Goal: Transaction & Acquisition: Book appointment/travel/reservation

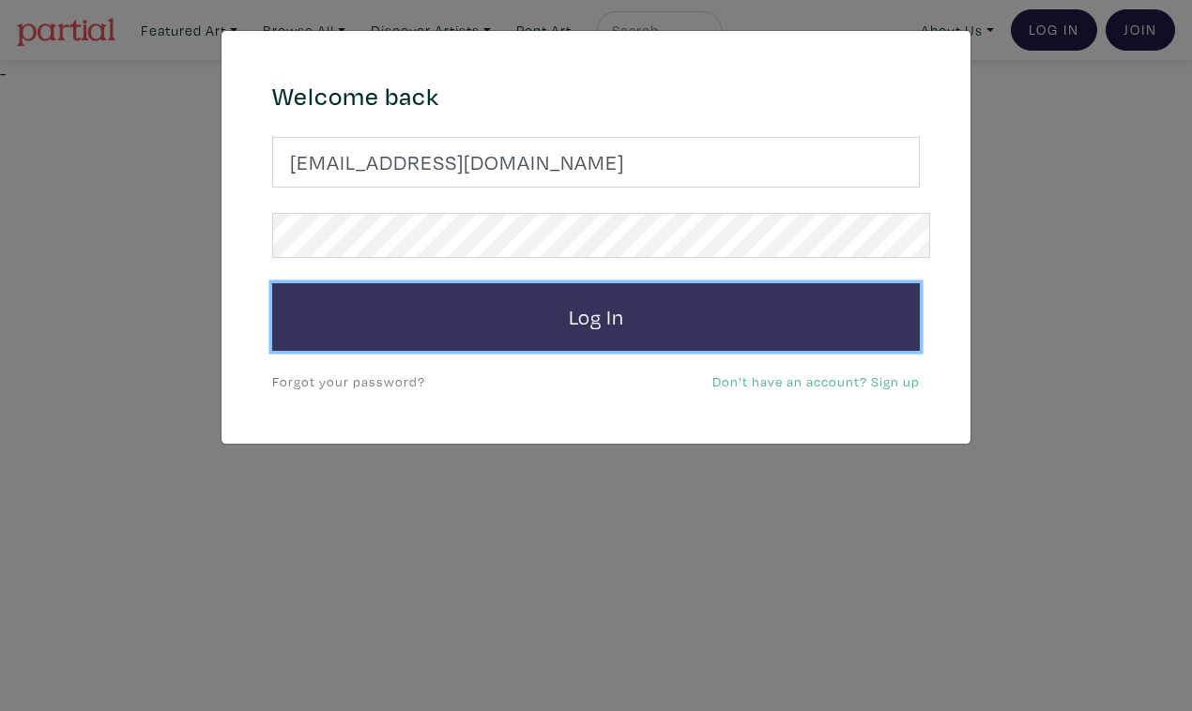
click at [710, 295] on button "Log In" at bounding box center [595, 317] width 647 height 68
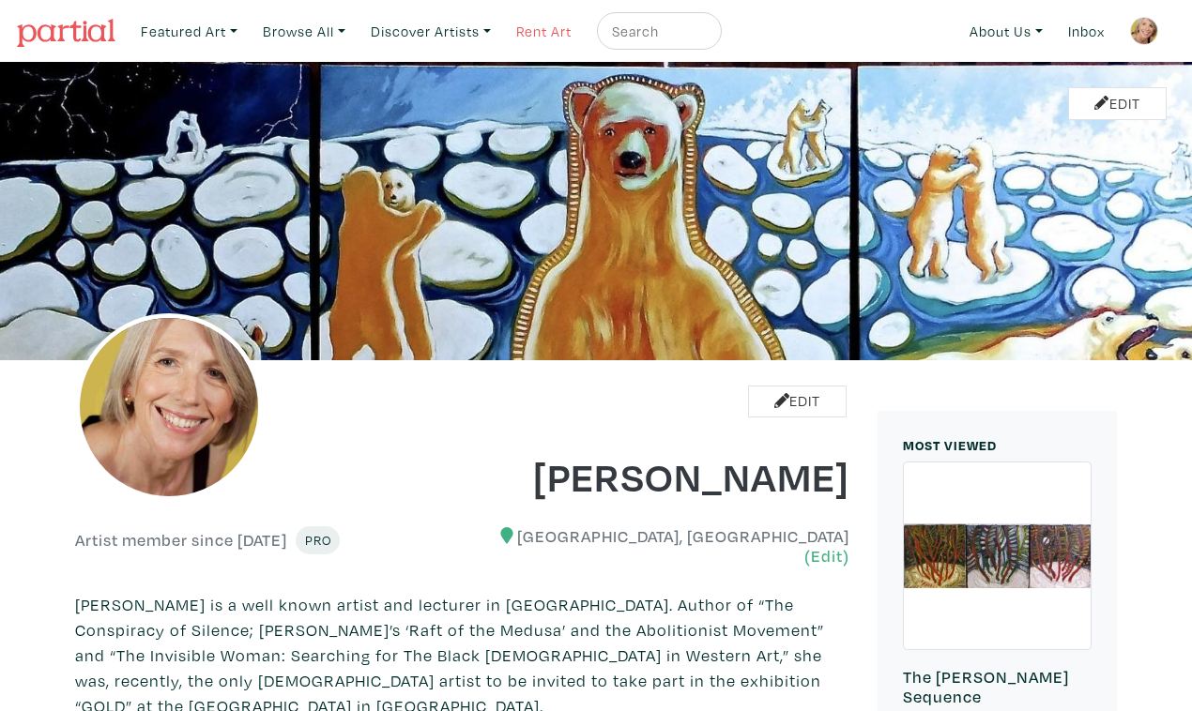
click at [513, 24] on link "Rent Art" at bounding box center [544, 31] width 72 height 38
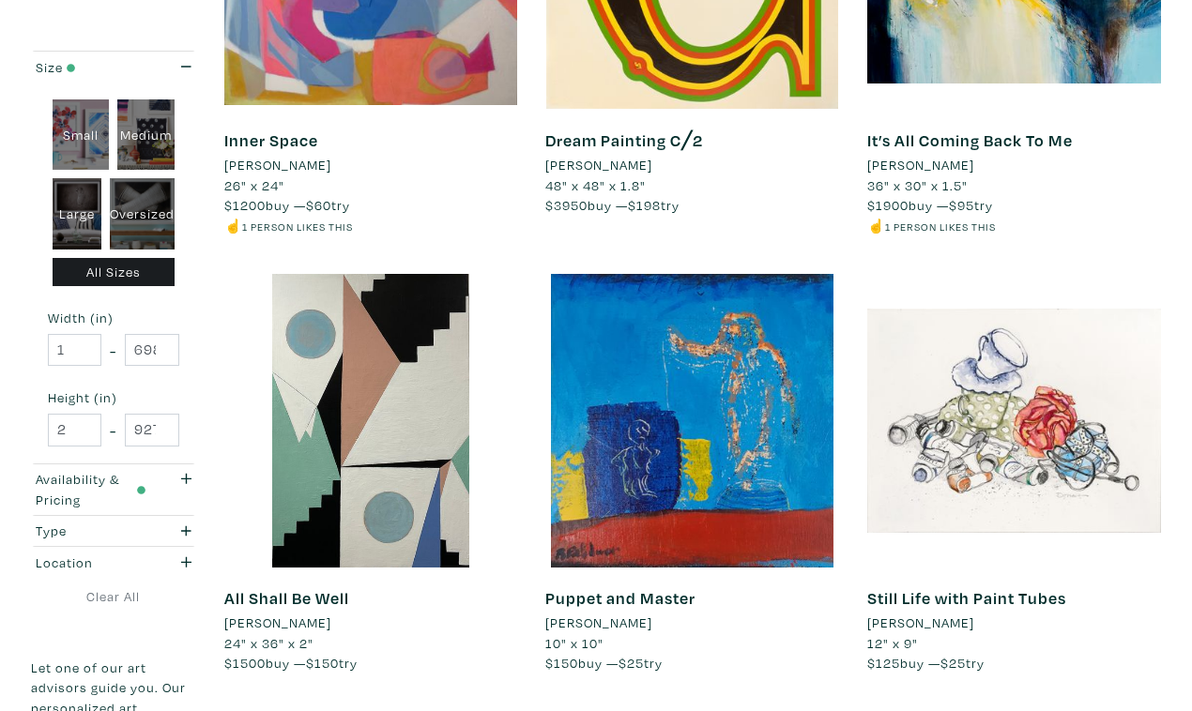
scroll to position [3384, 0]
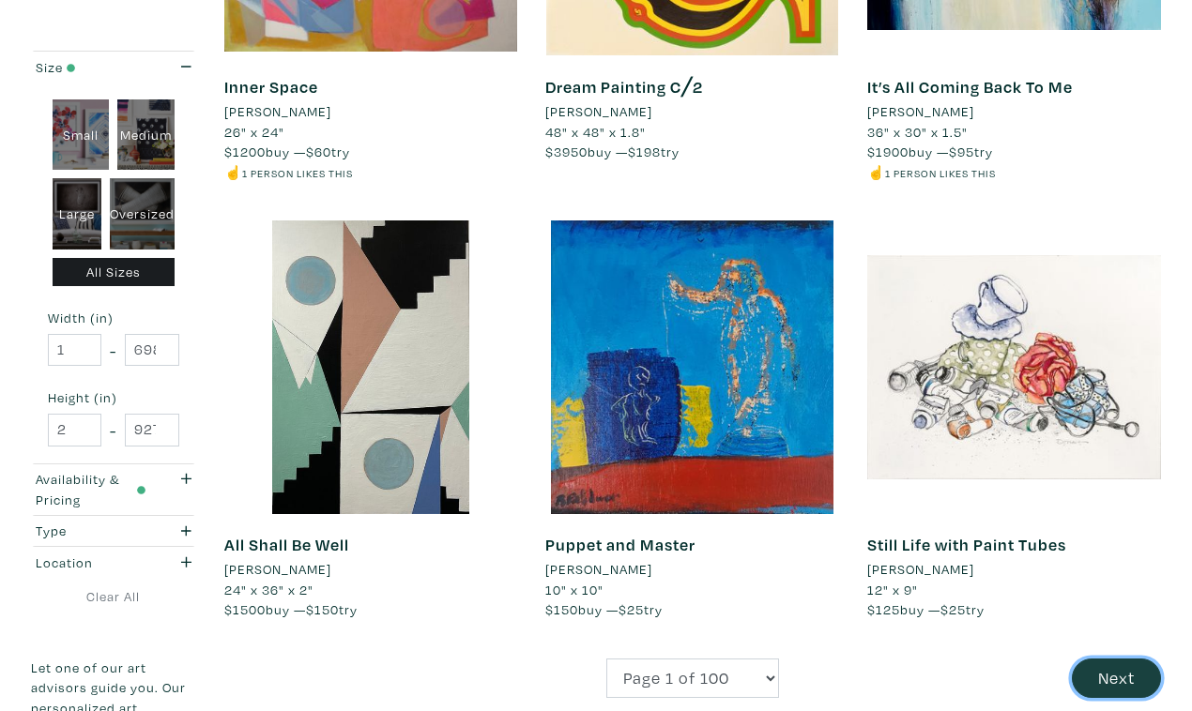
click at [1116, 659] on button "Next" at bounding box center [1115, 679] width 89 height 40
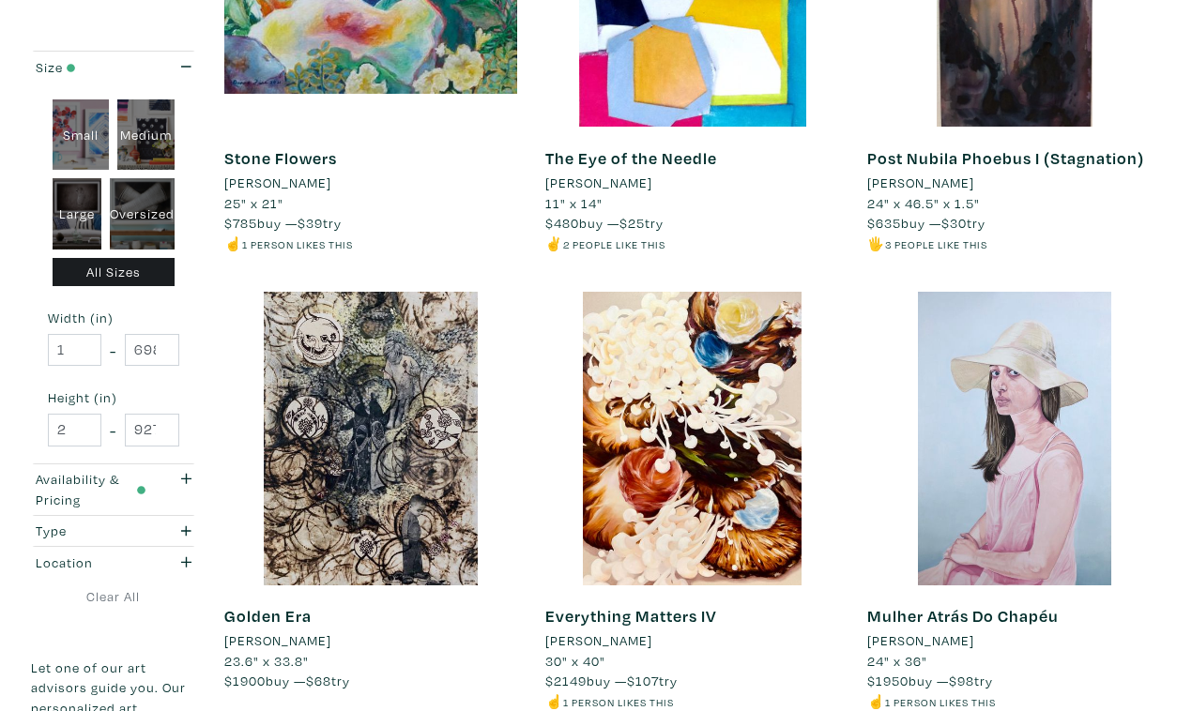
scroll to position [3322, 0]
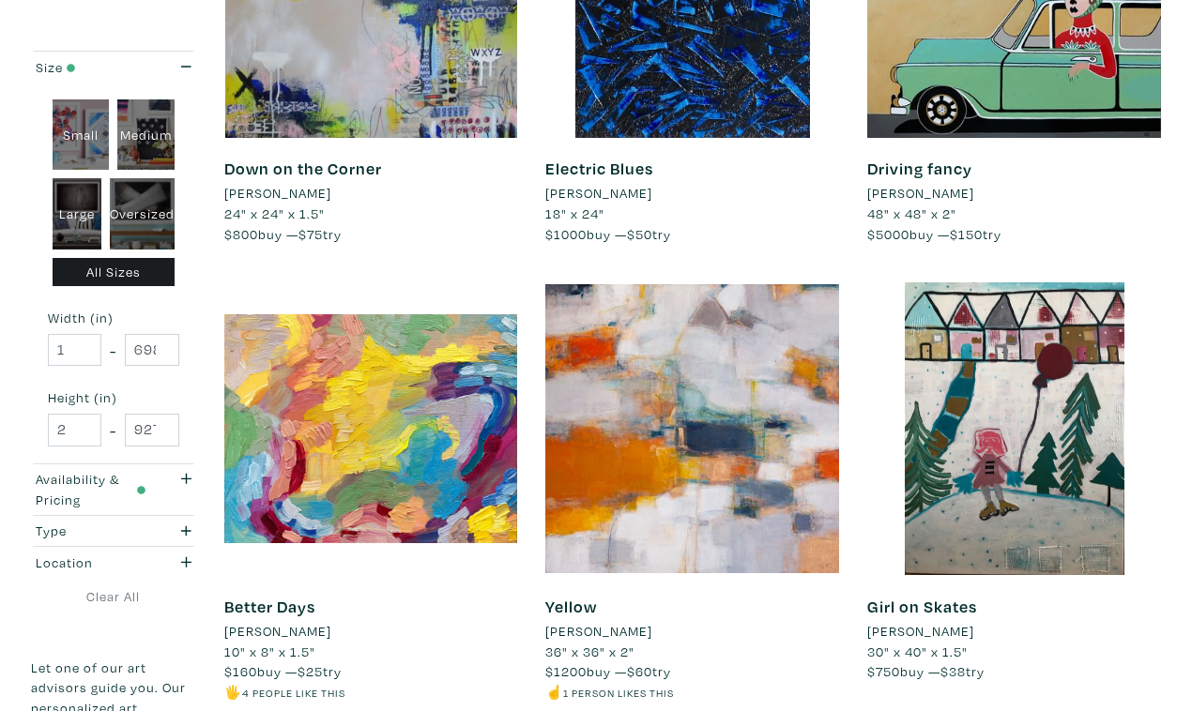
scroll to position [3309, 0]
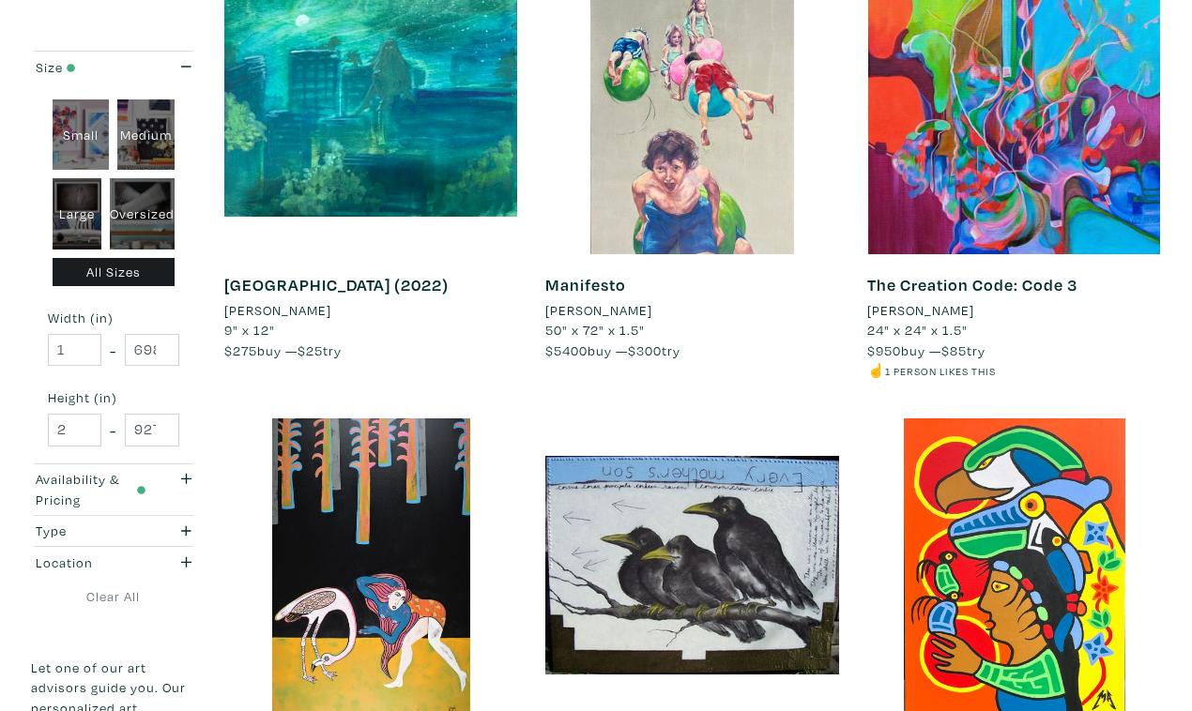
scroll to position [3207, 0]
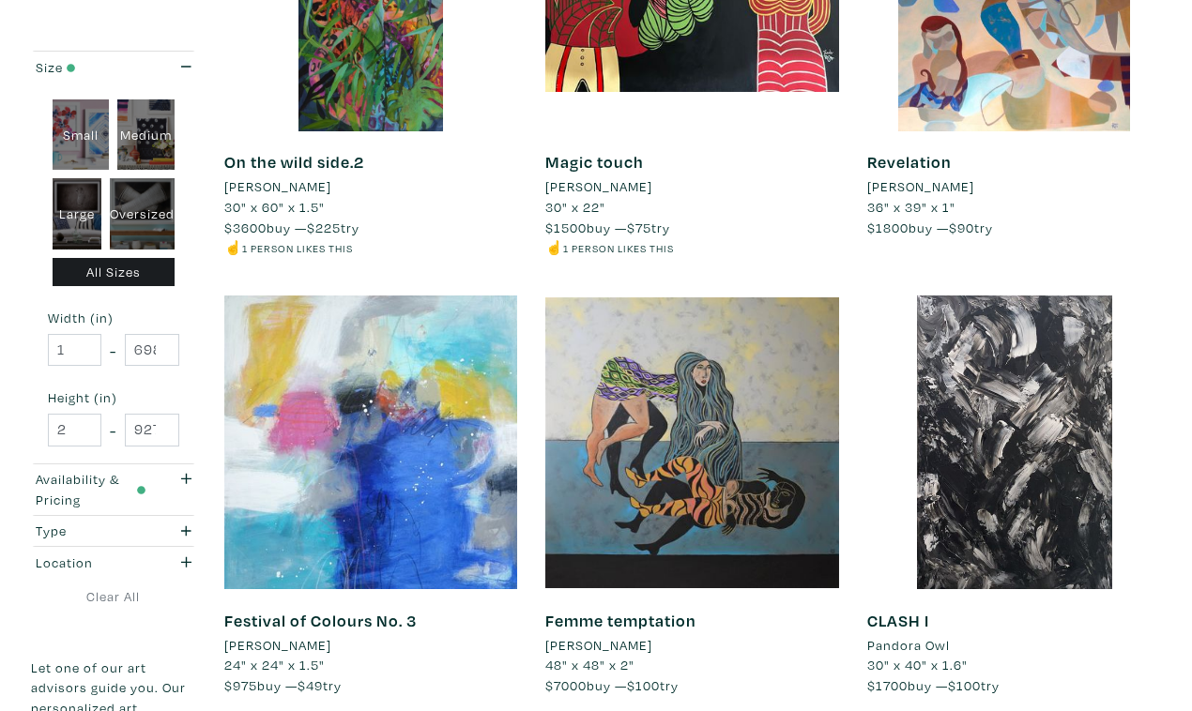
scroll to position [3290, 0]
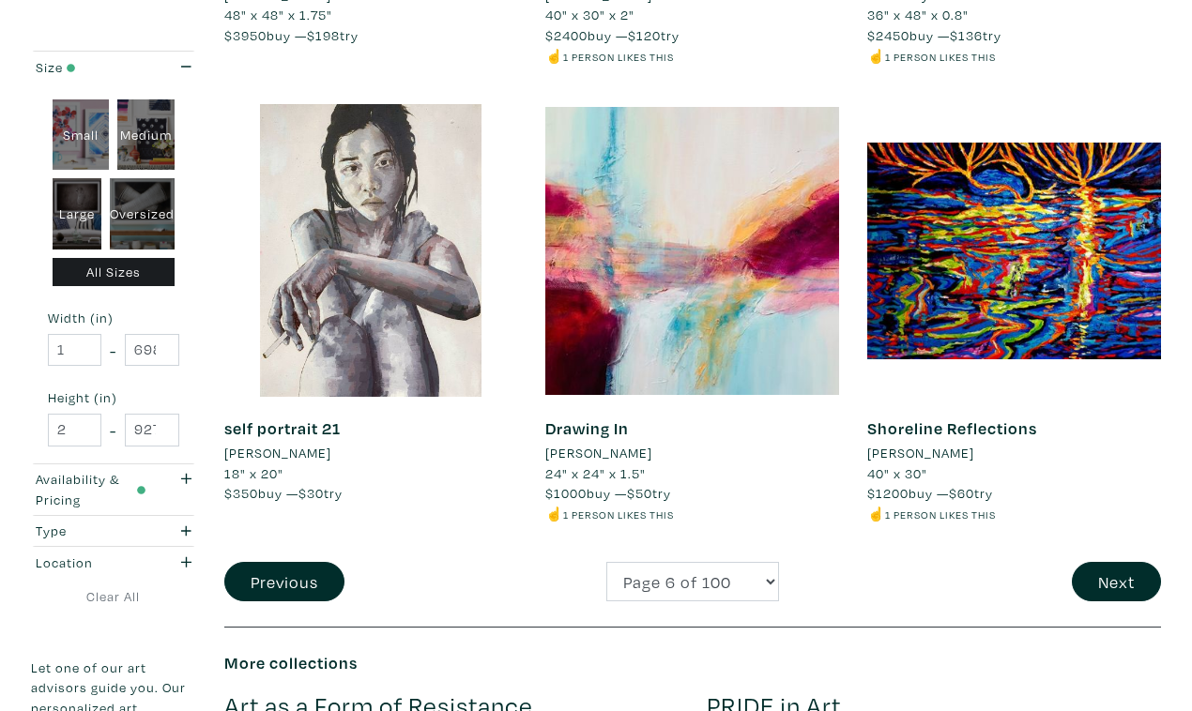
scroll to position [3462, 0]
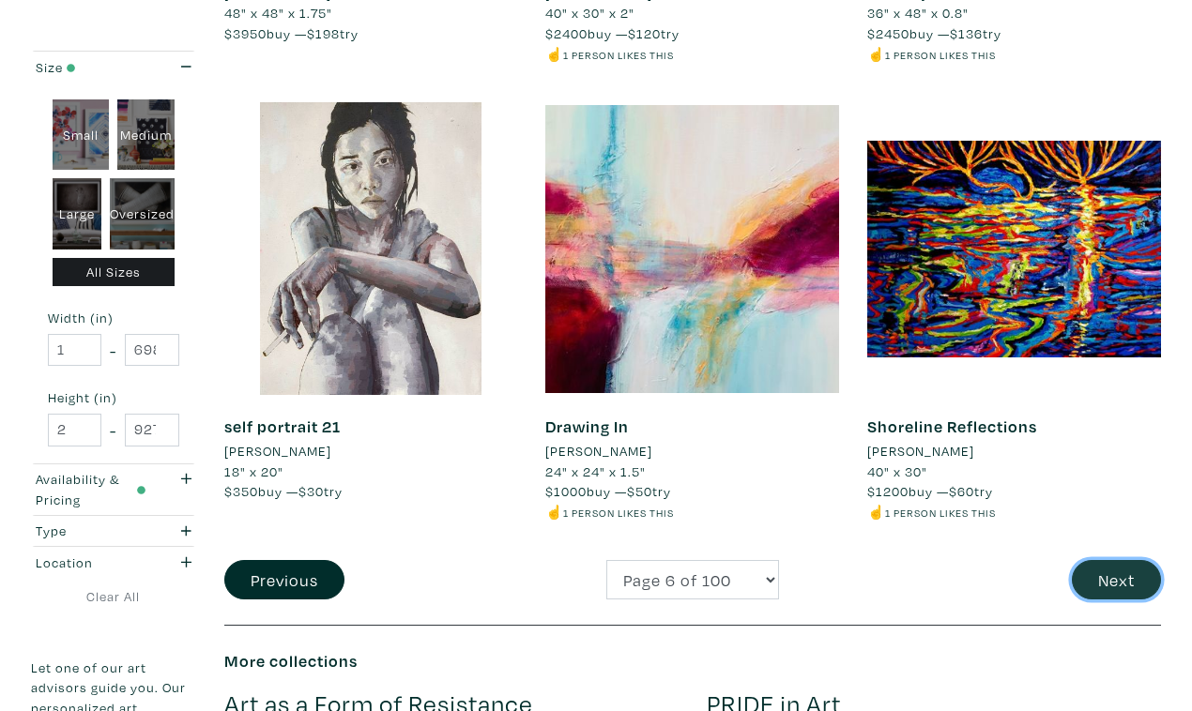
click at [1117, 560] on button "Next" at bounding box center [1115, 580] width 89 height 40
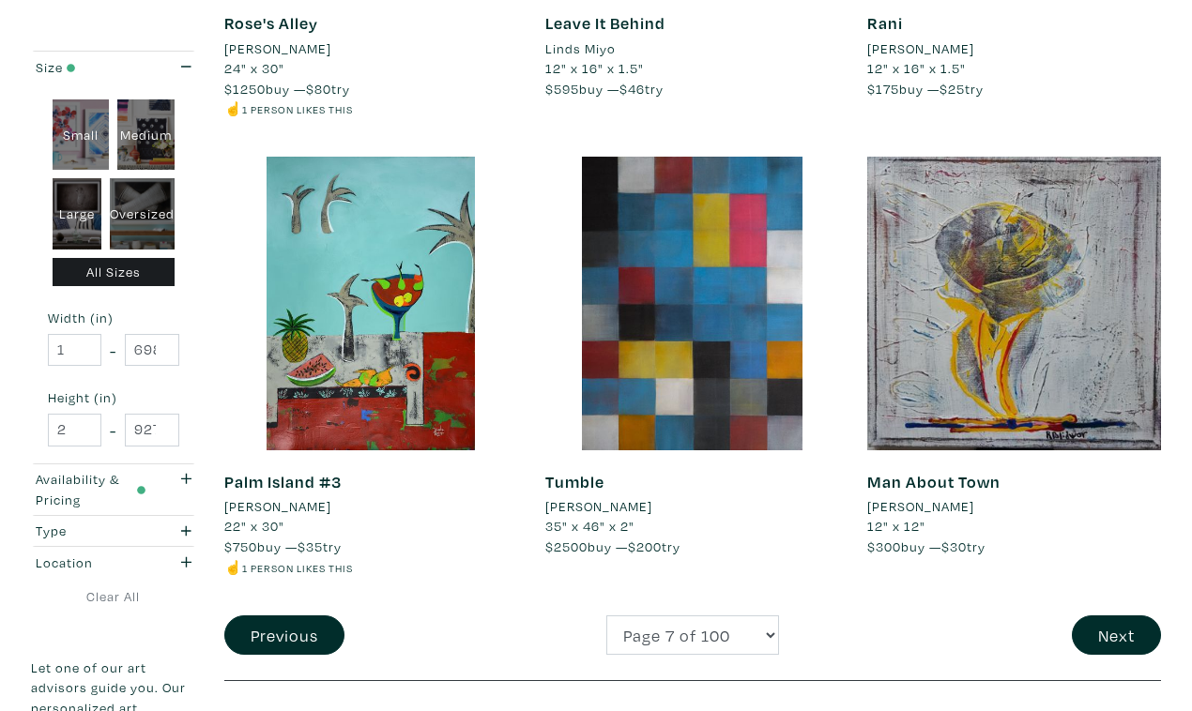
scroll to position [3499, 0]
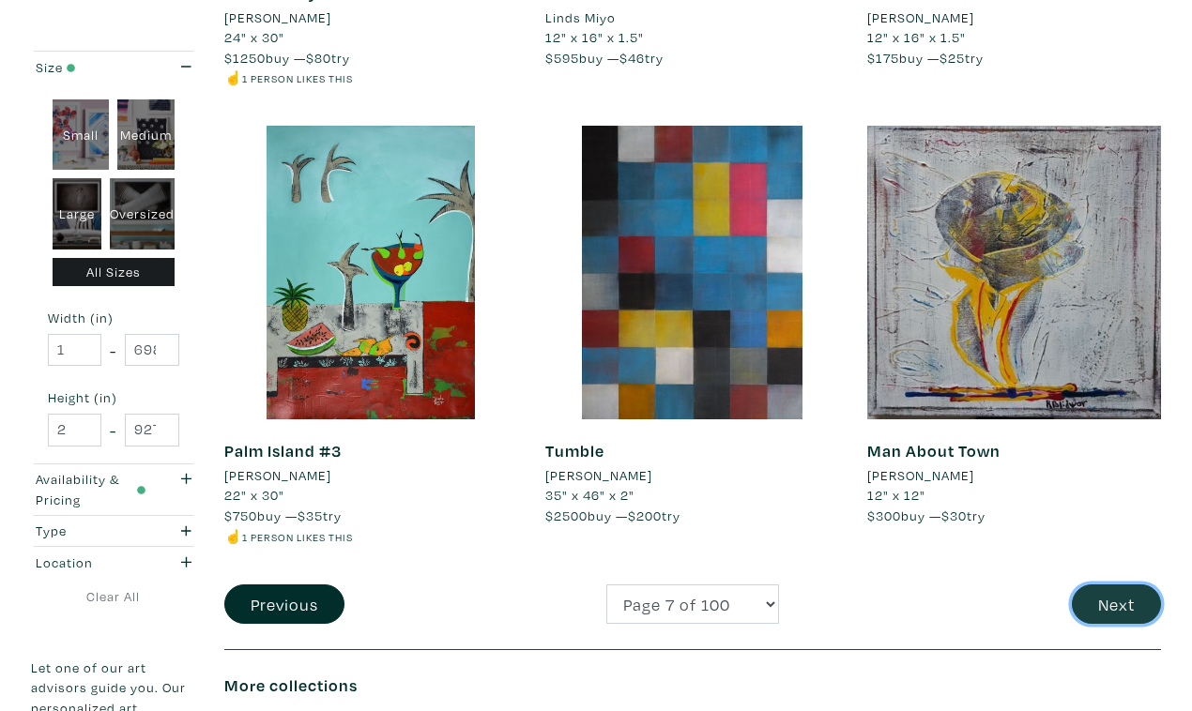
click at [1118, 585] on button "Next" at bounding box center [1115, 605] width 89 height 40
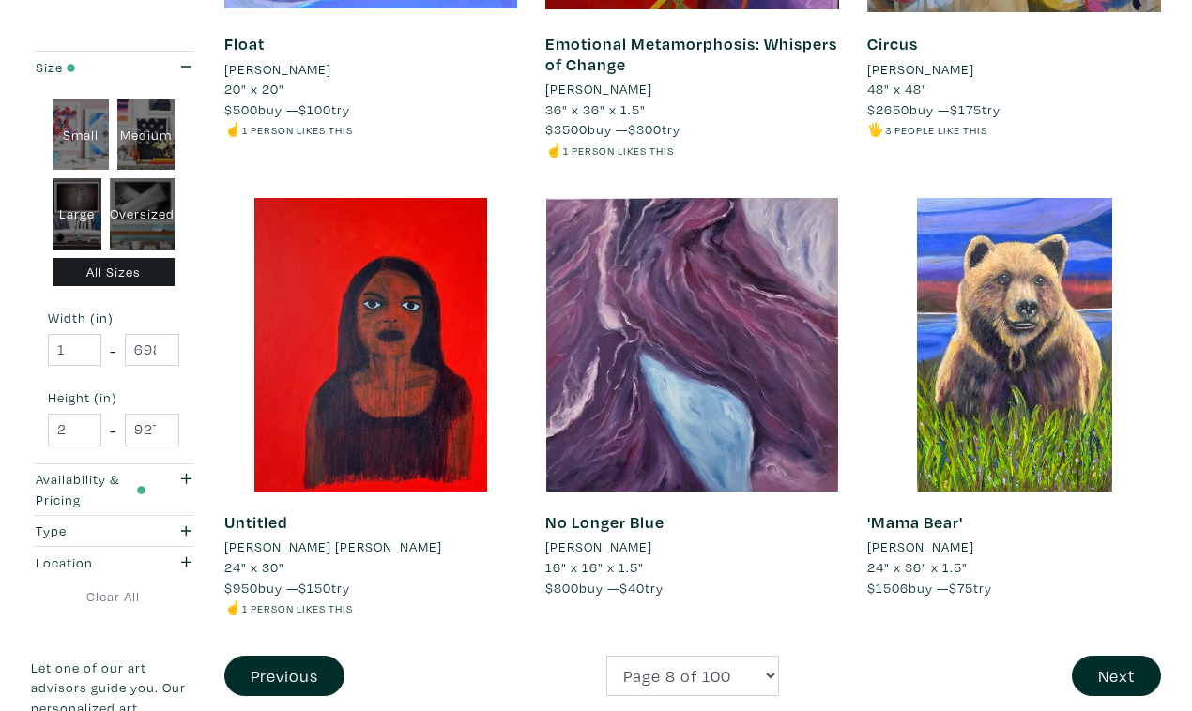
scroll to position [3451, 0]
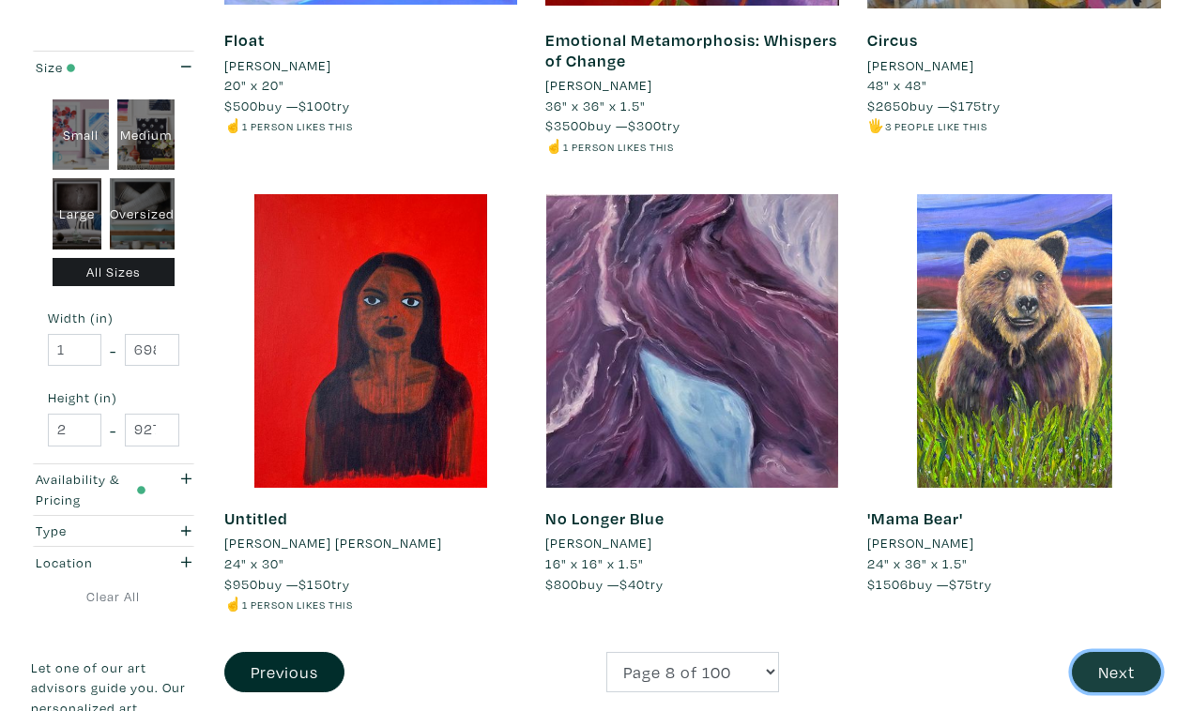
click at [1115, 652] on button "Next" at bounding box center [1115, 672] width 89 height 40
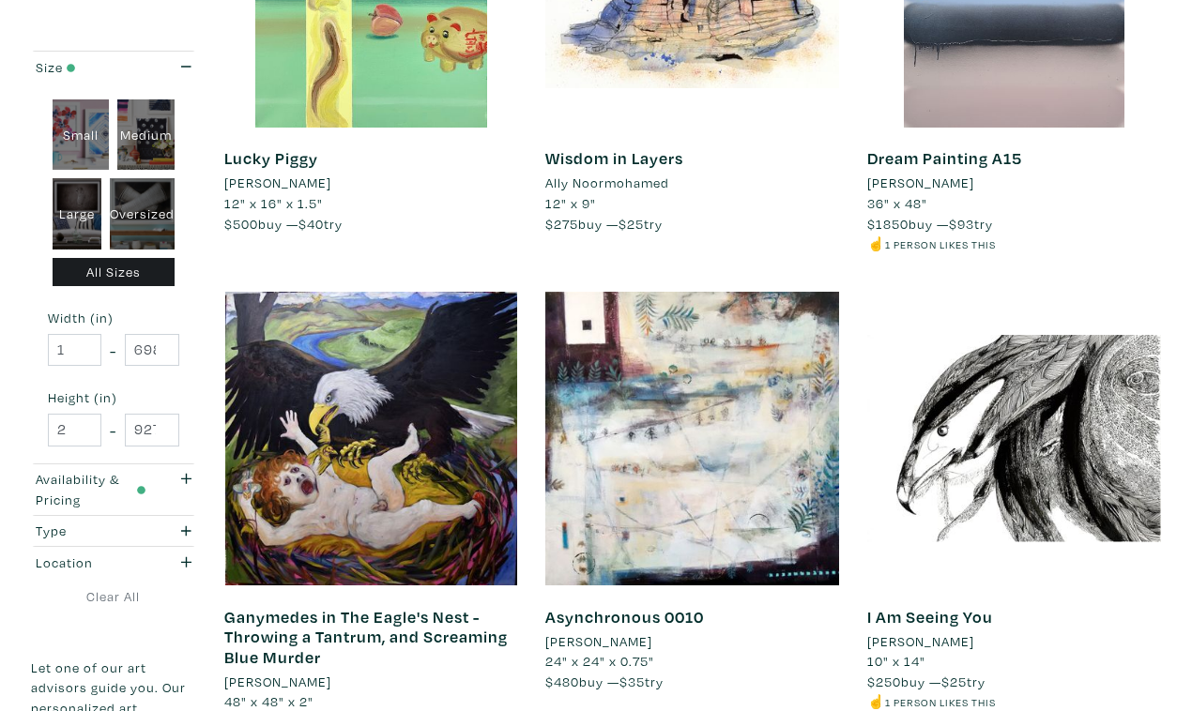
scroll to position [3297, 0]
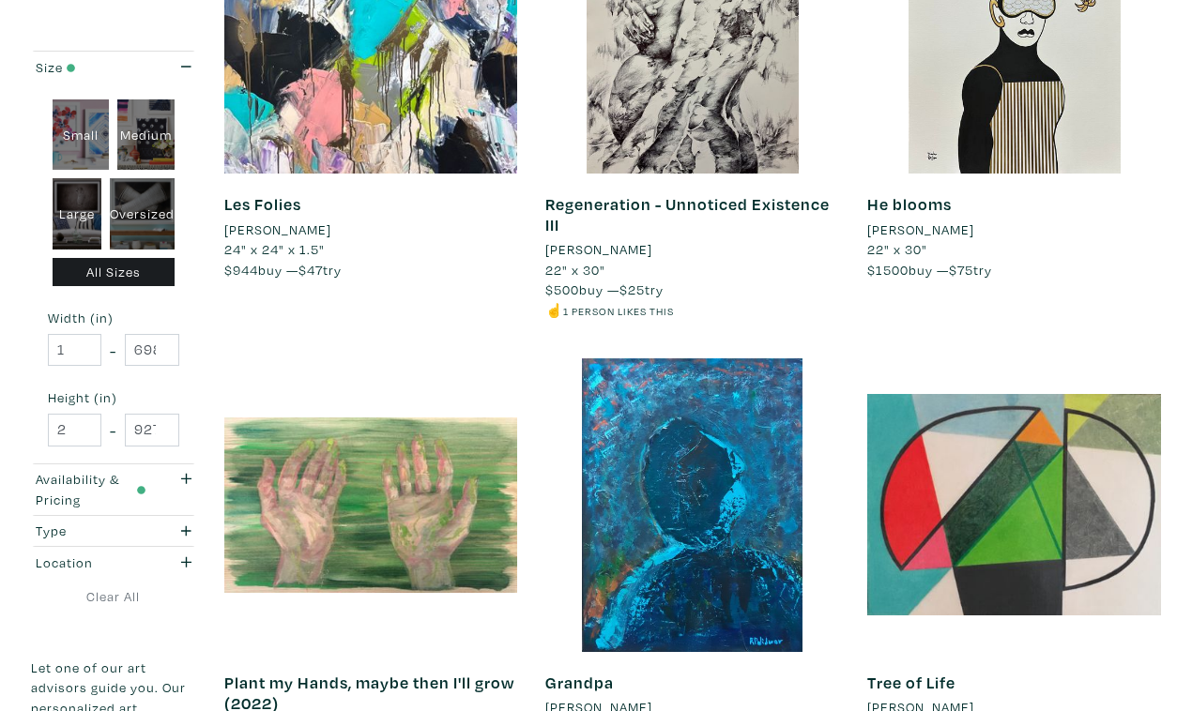
scroll to position [3280, 0]
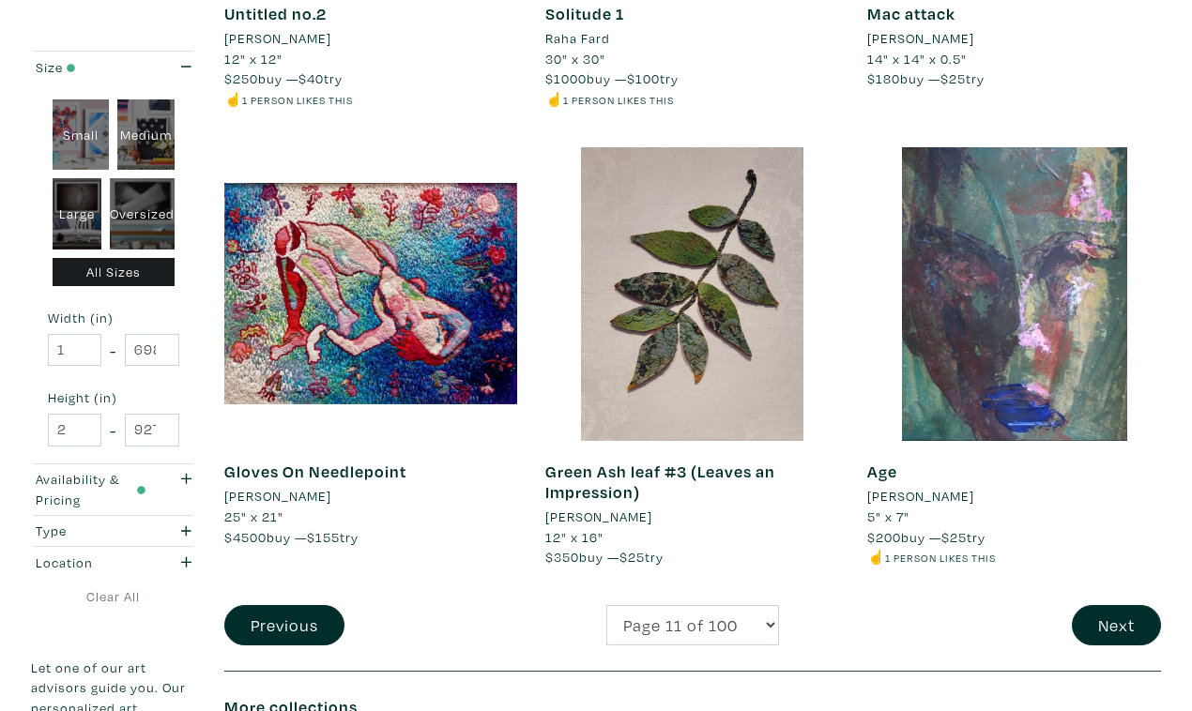
scroll to position [3500, 0]
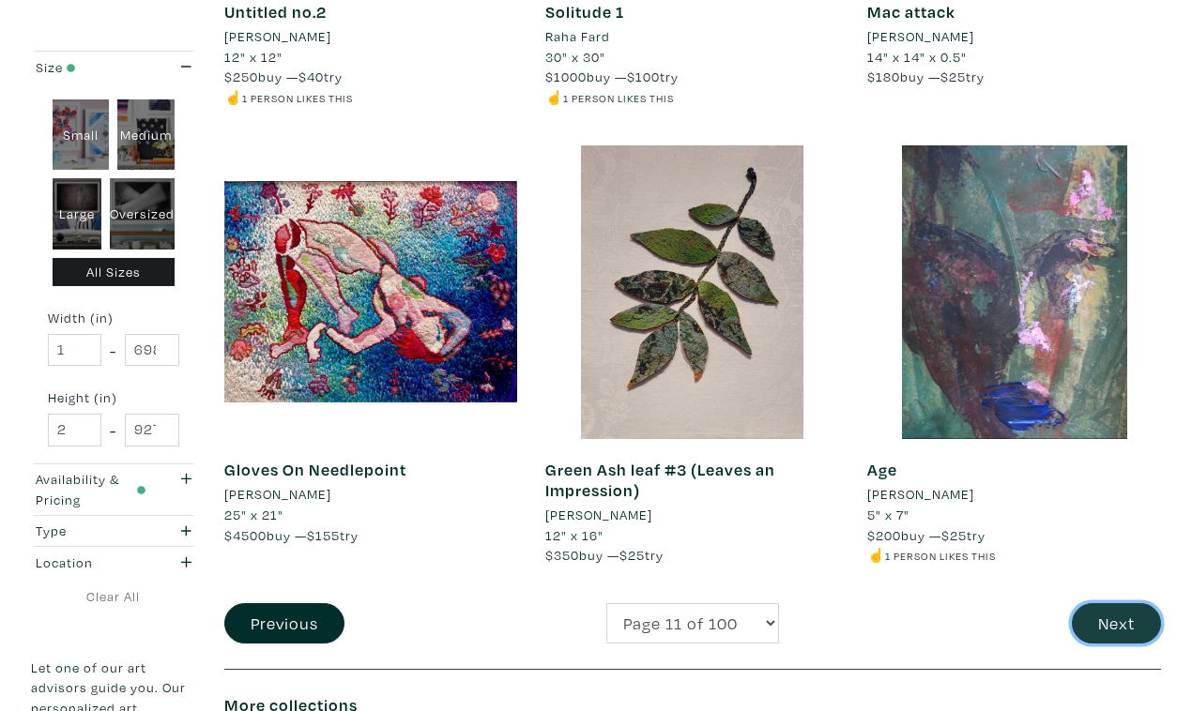
click at [1116, 603] on button "Next" at bounding box center [1115, 623] width 89 height 40
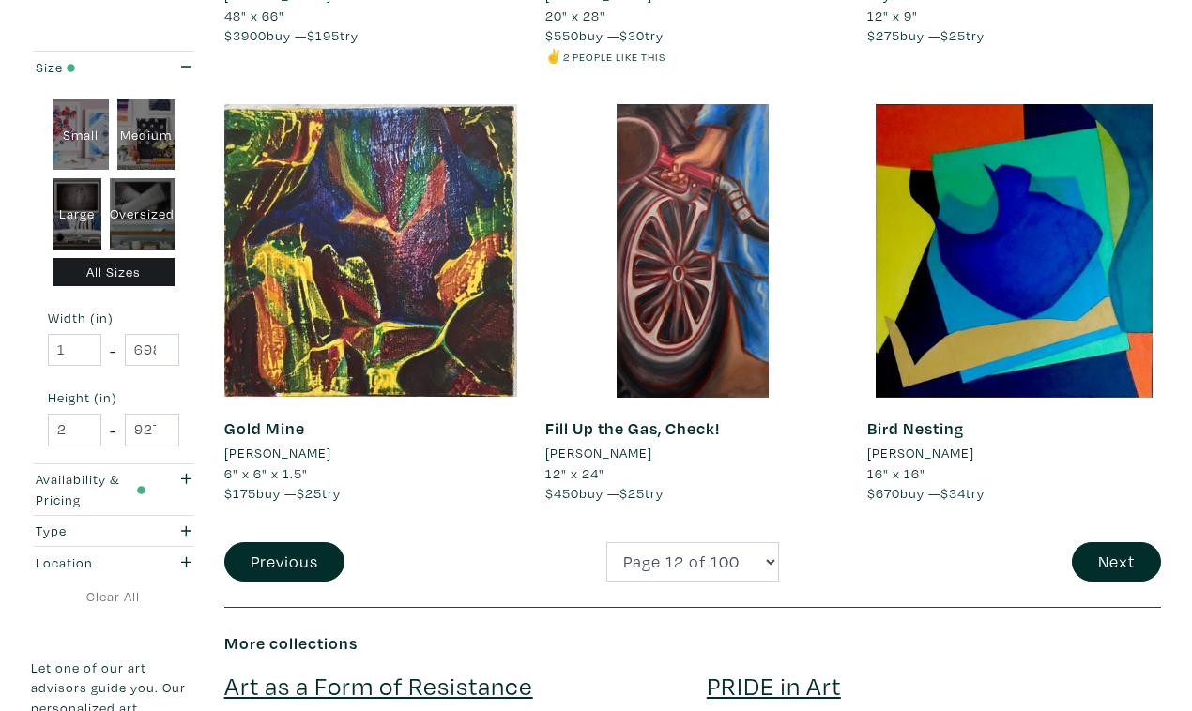
scroll to position [3509, 0]
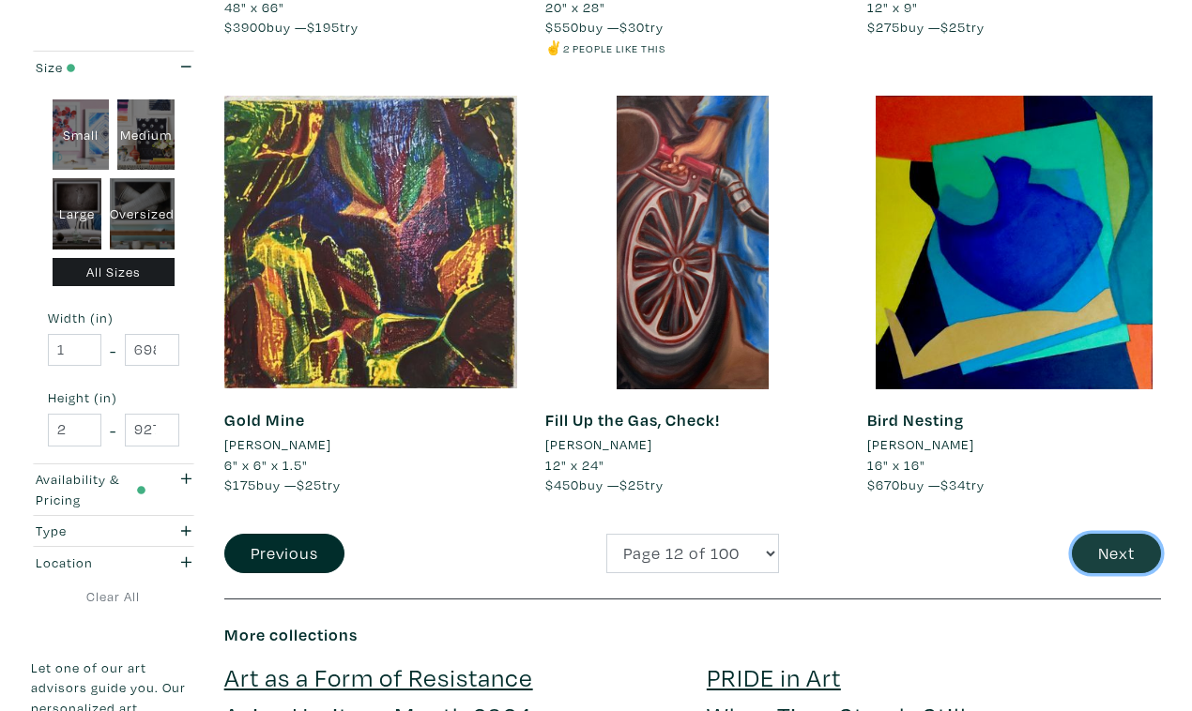
click at [1102, 534] on button "Next" at bounding box center [1115, 554] width 89 height 40
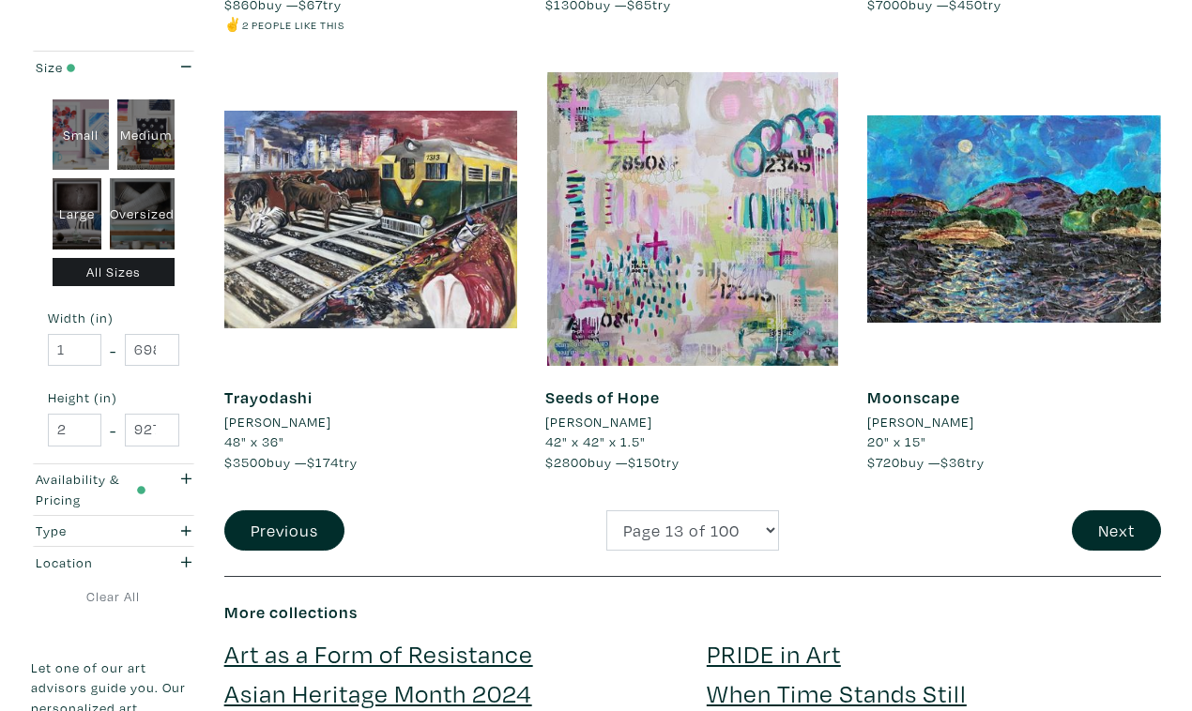
scroll to position [3556, 0]
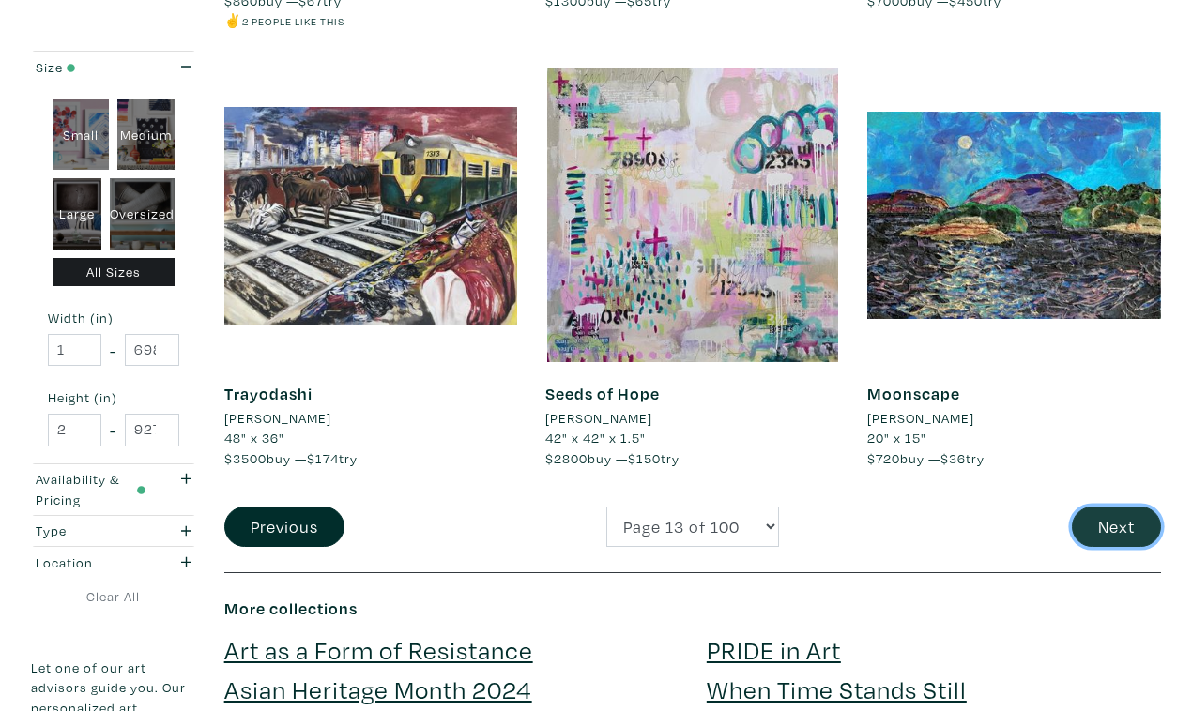
click at [1121, 507] on button "Next" at bounding box center [1115, 527] width 89 height 40
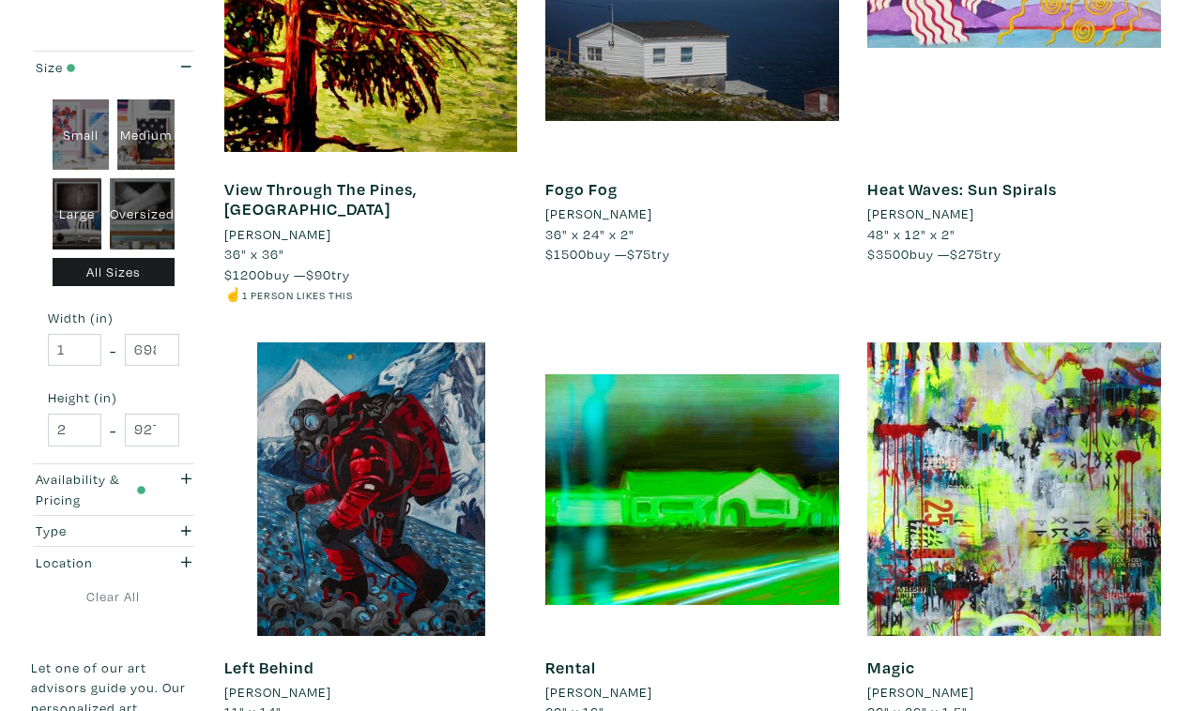
scroll to position [3288, 0]
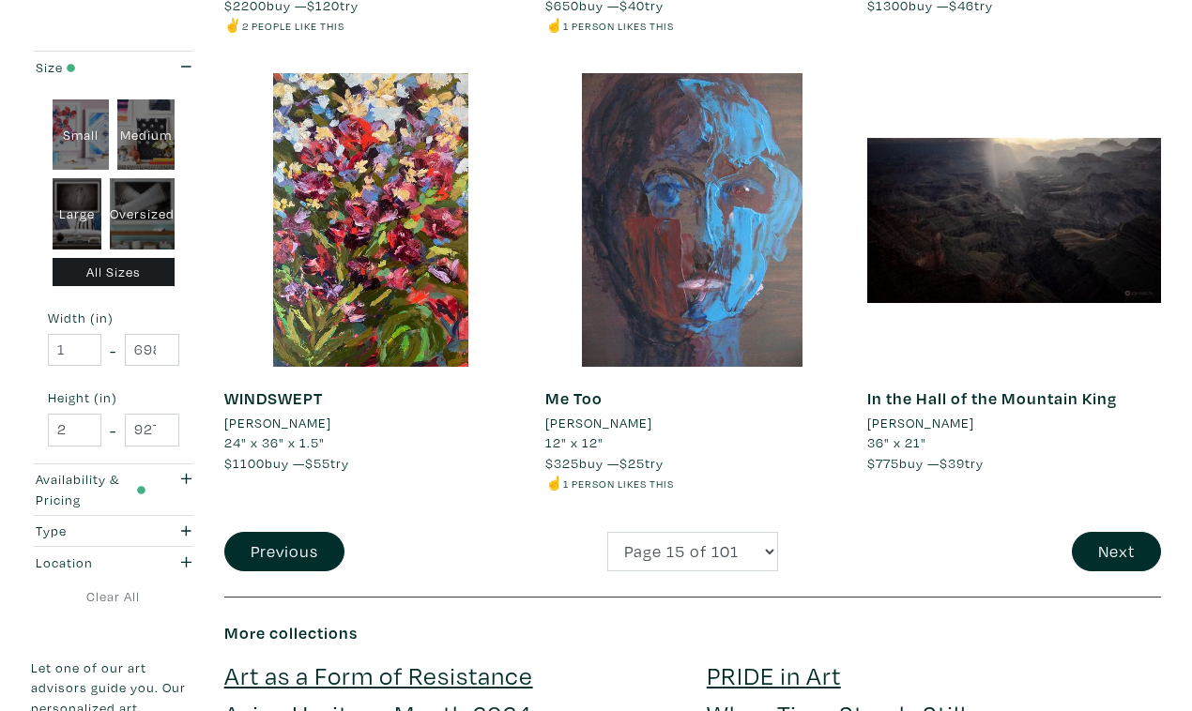
scroll to position [3535, 0]
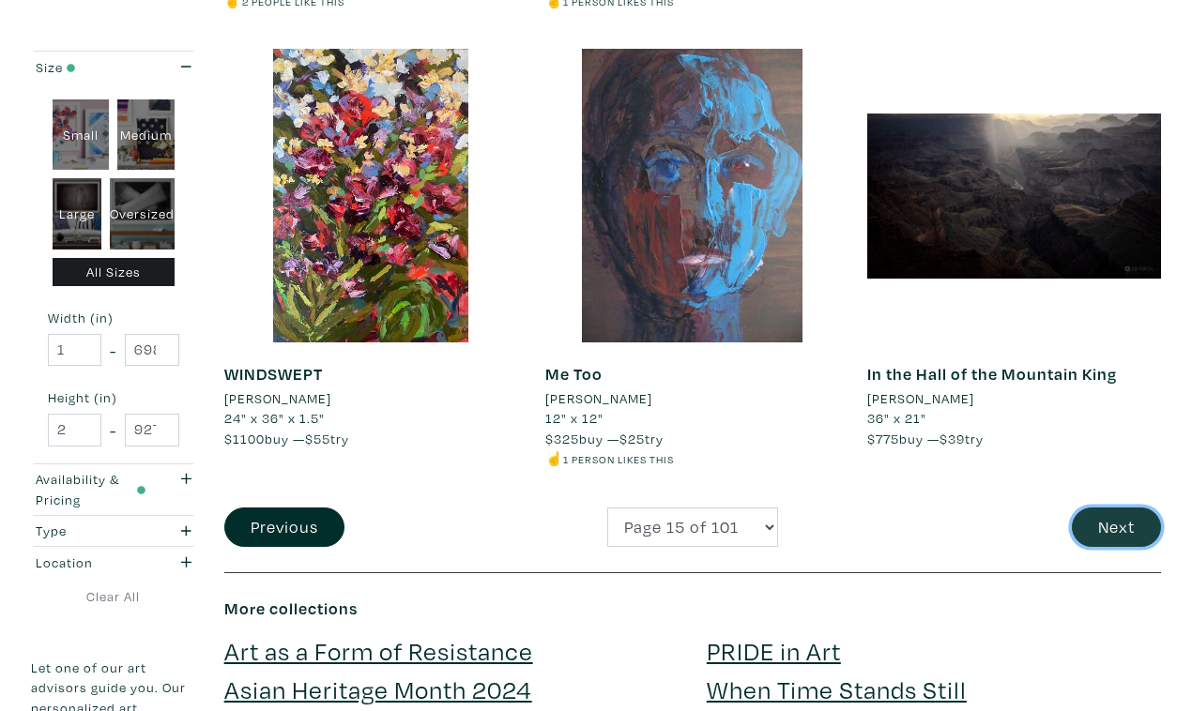
click at [1124, 508] on button "Next" at bounding box center [1115, 528] width 89 height 40
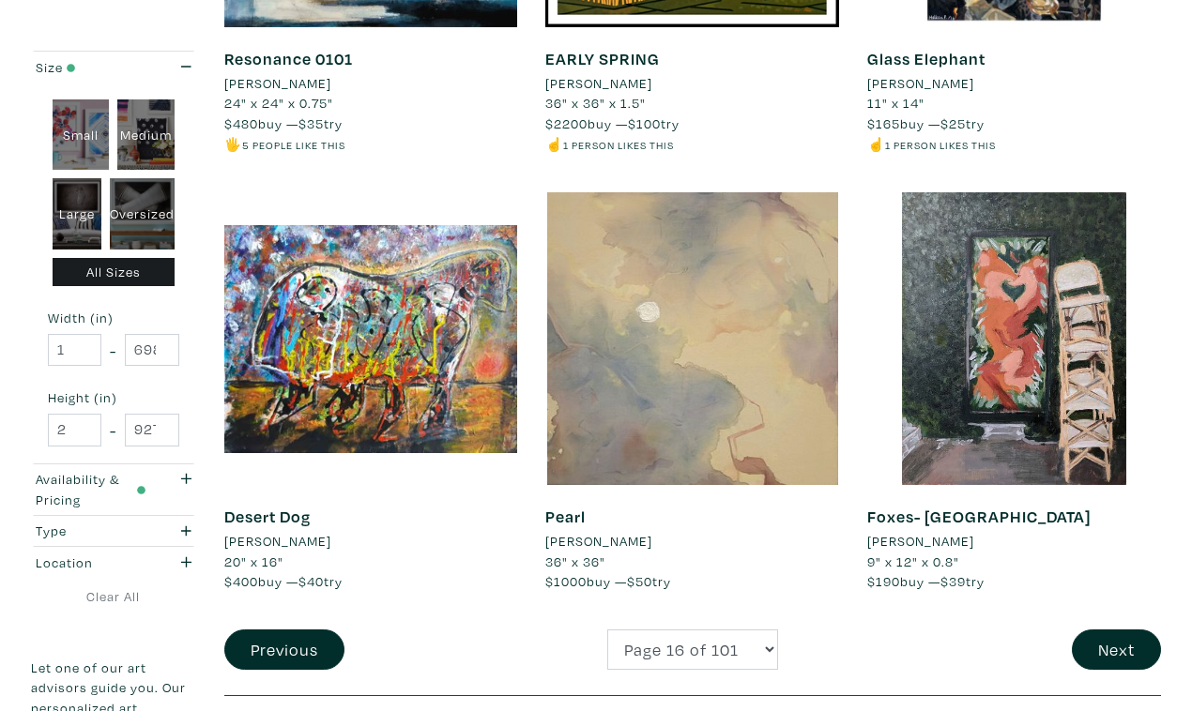
scroll to position [3376, 0]
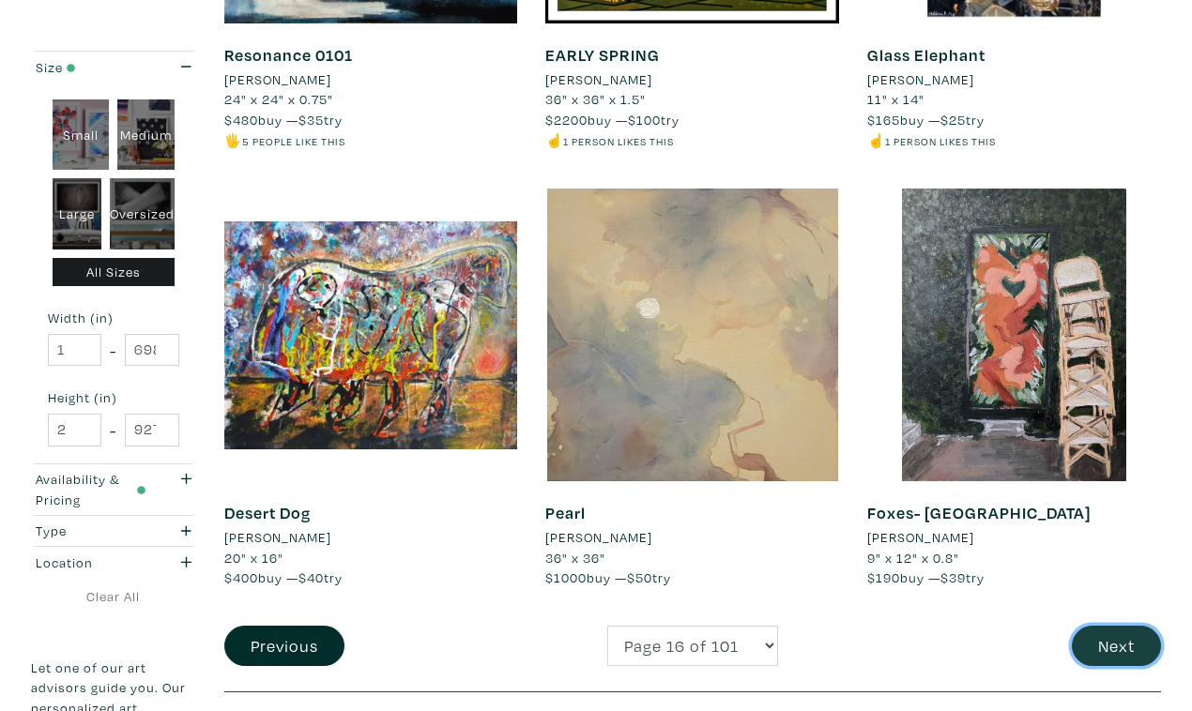
click at [1107, 626] on button "Next" at bounding box center [1115, 646] width 89 height 40
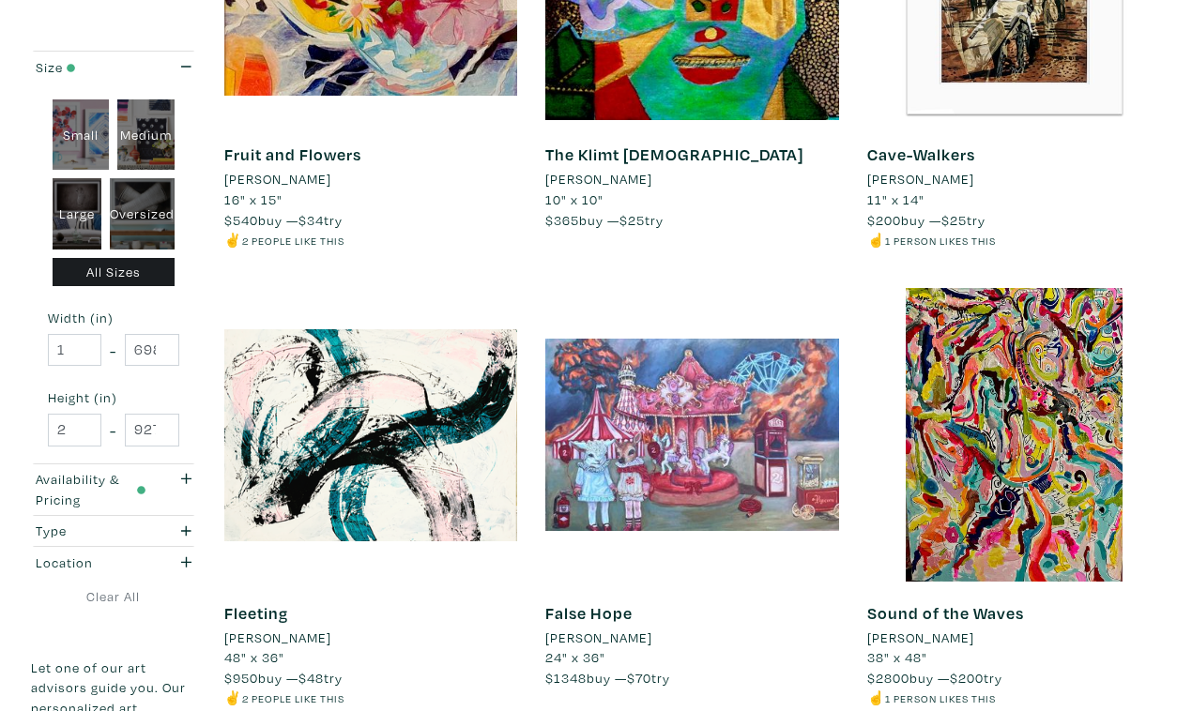
scroll to position [3297, 0]
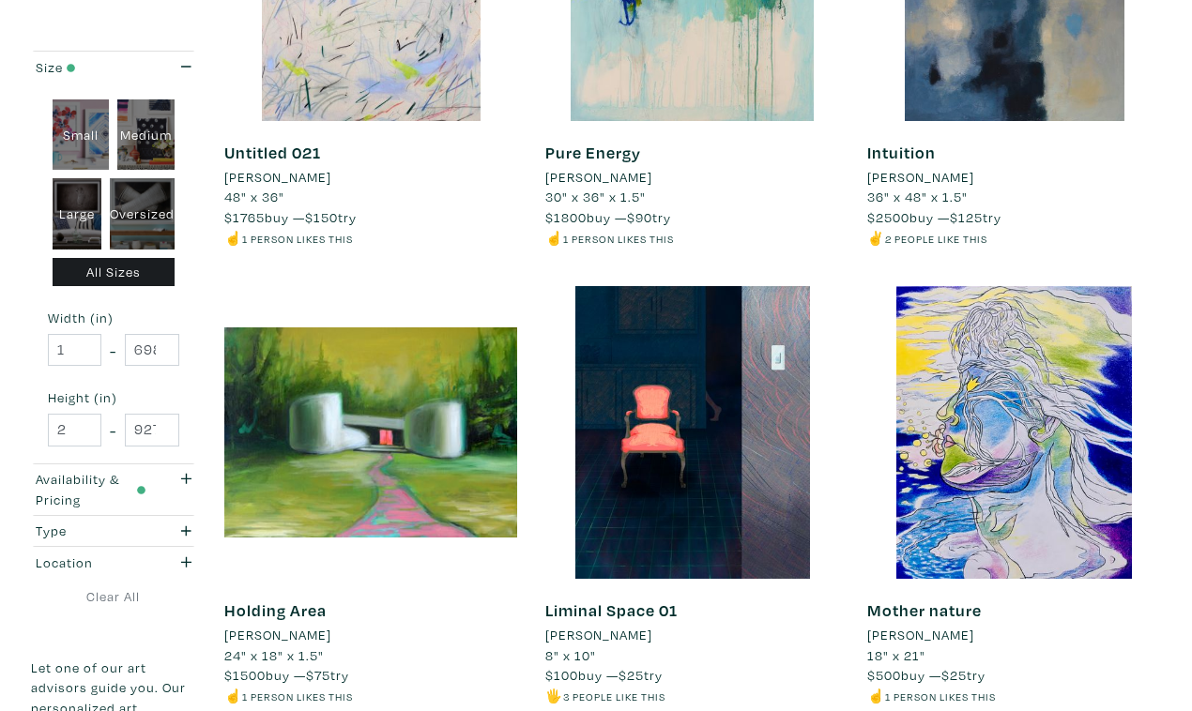
scroll to position [3280, 0]
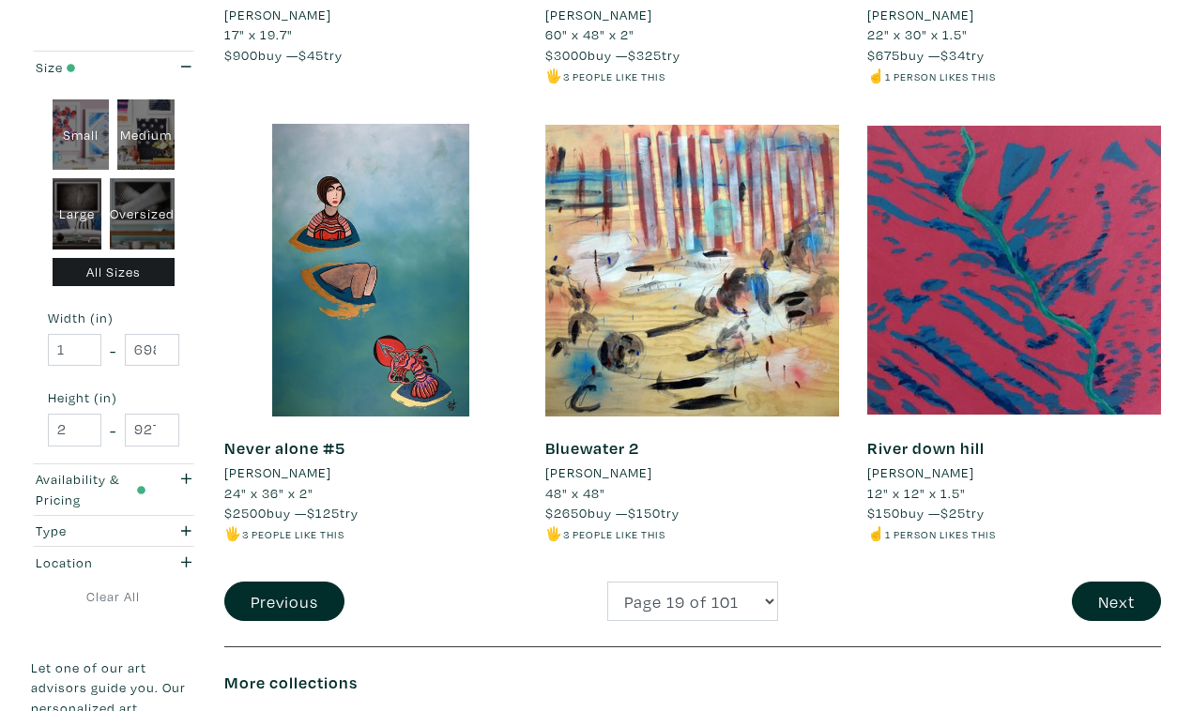
scroll to position [3442, 0]
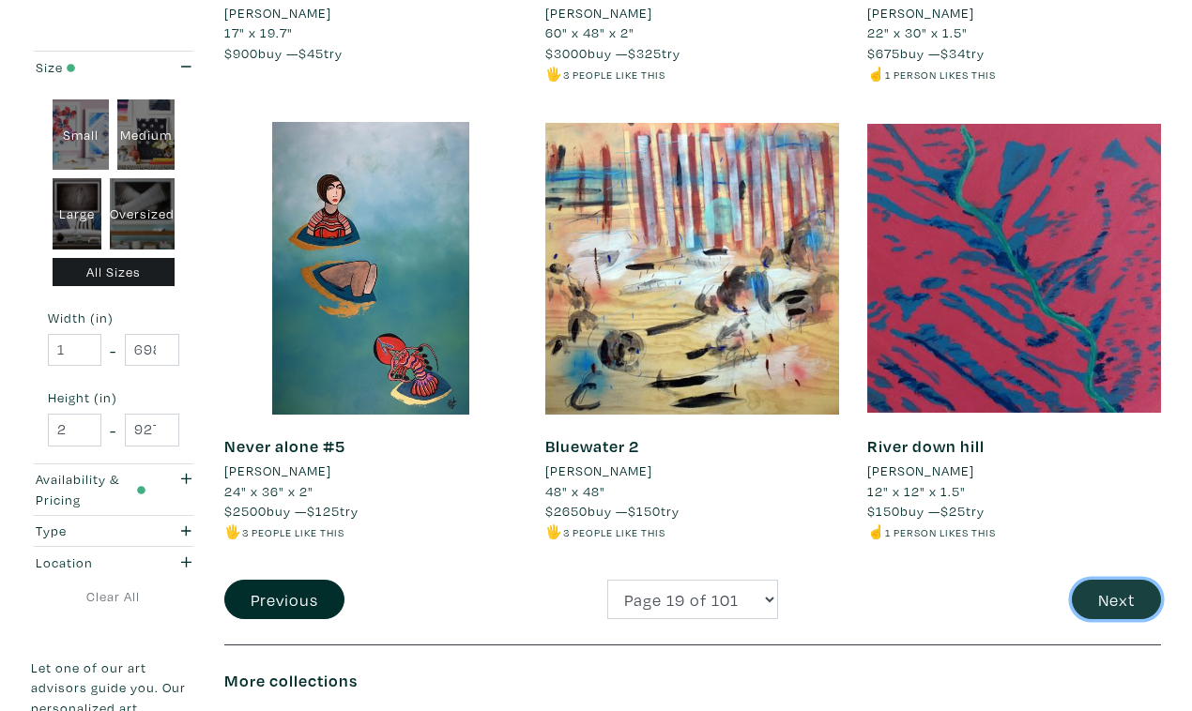
click at [1103, 580] on button "Next" at bounding box center [1115, 600] width 89 height 40
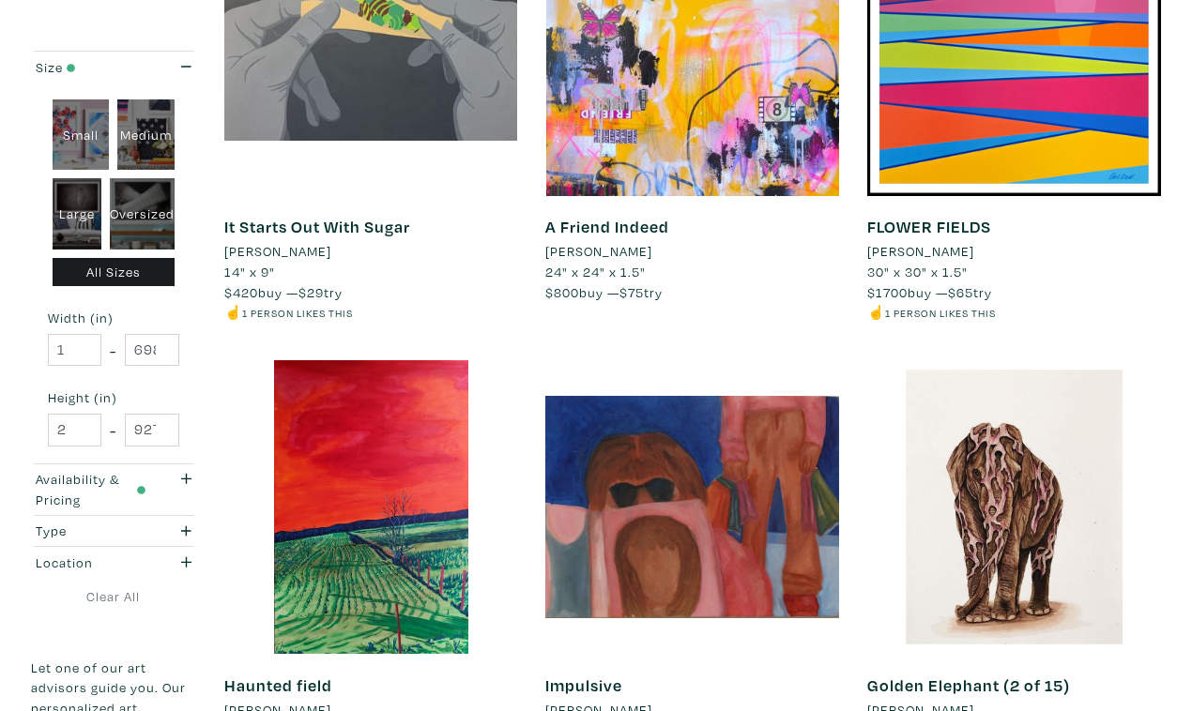
scroll to position [3229, 0]
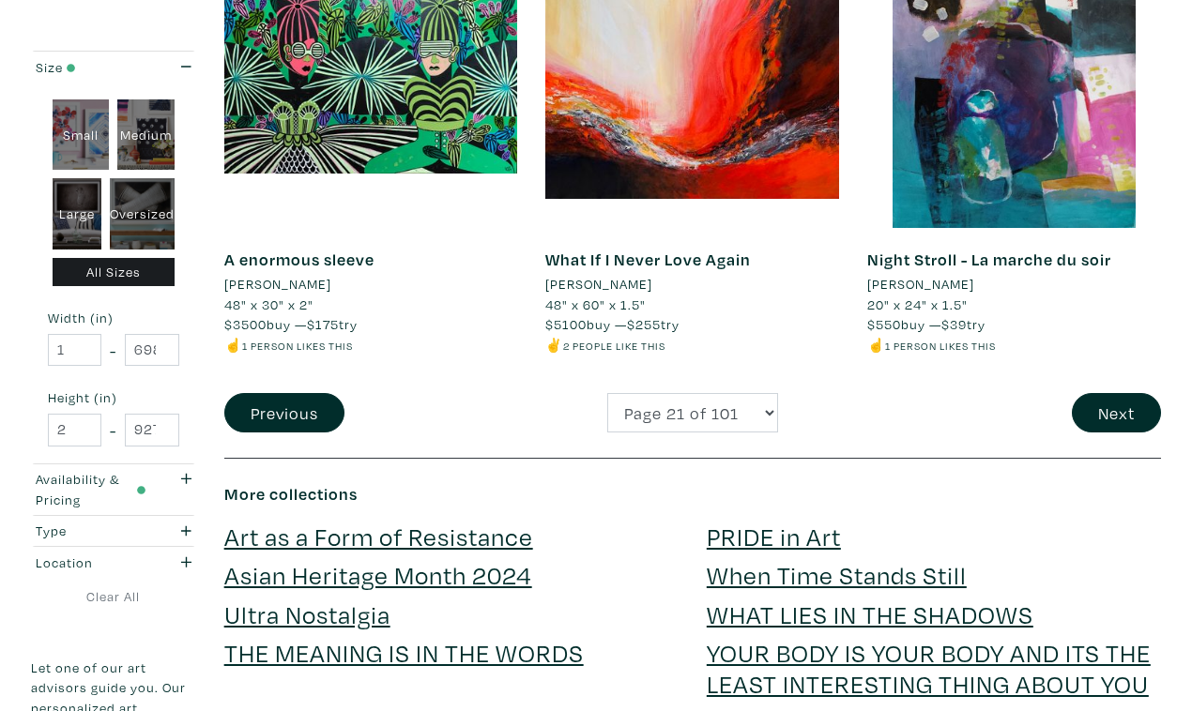
scroll to position [3628, 0]
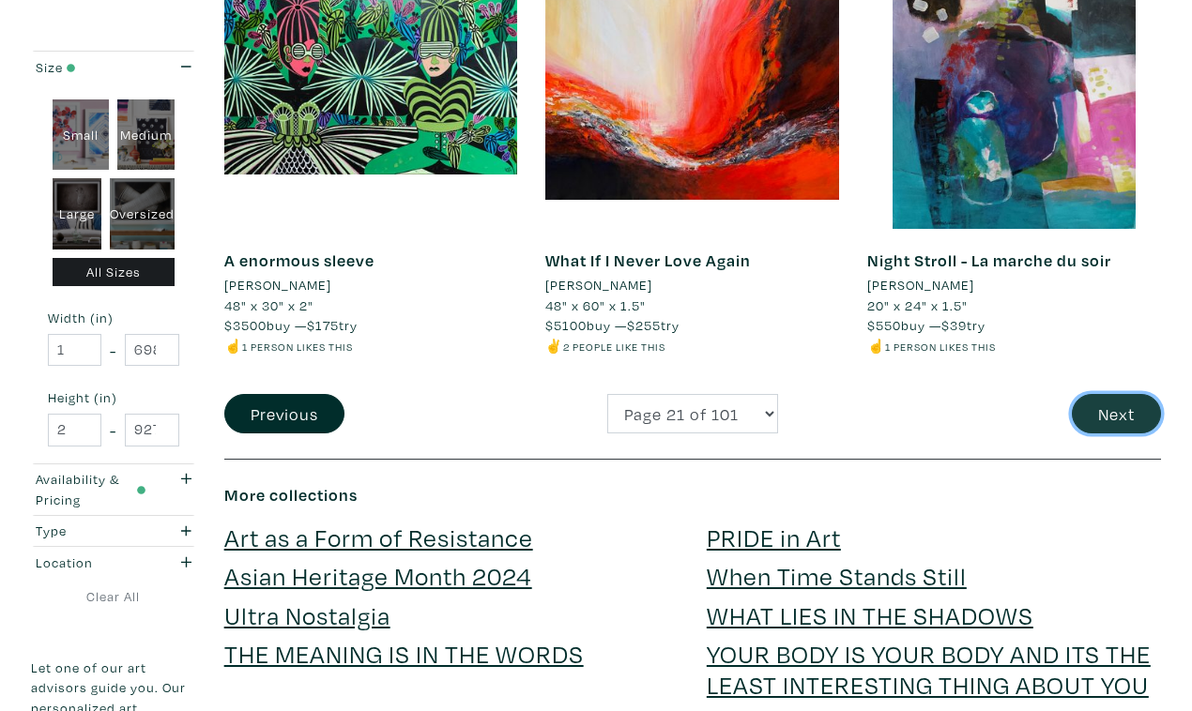
click at [1114, 394] on button "Next" at bounding box center [1115, 414] width 89 height 40
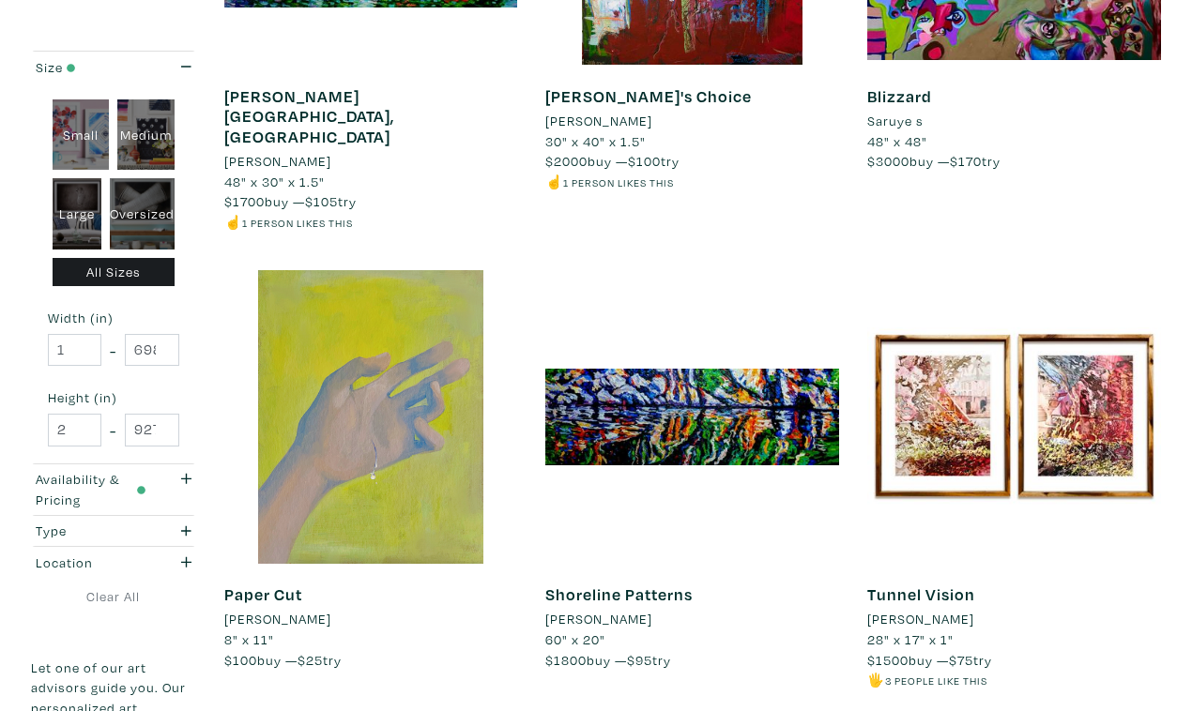
scroll to position [3377, 0]
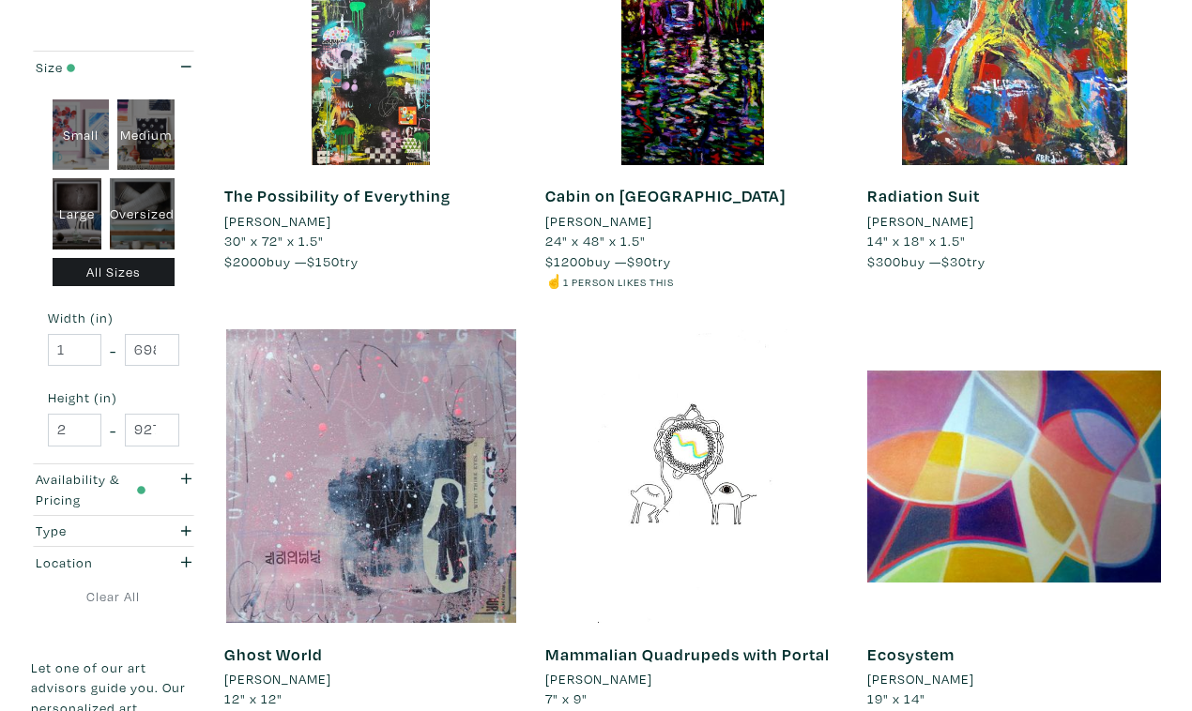
scroll to position [3305, 0]
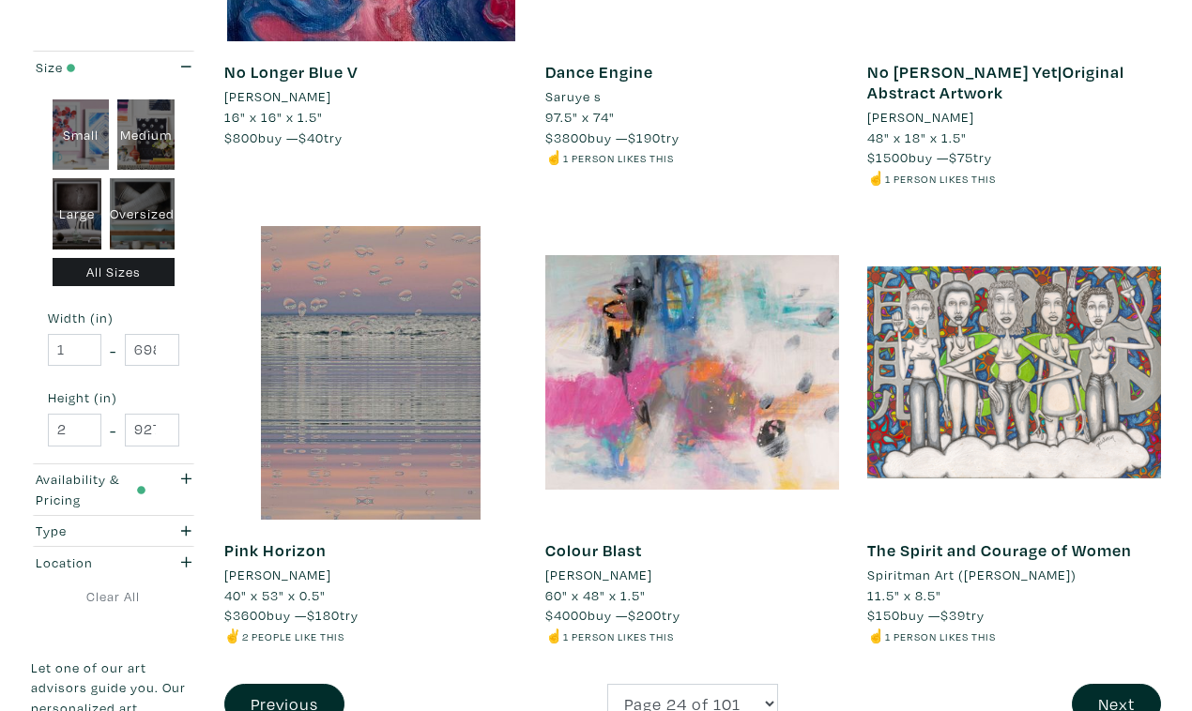
scroll to position [3384, 0]
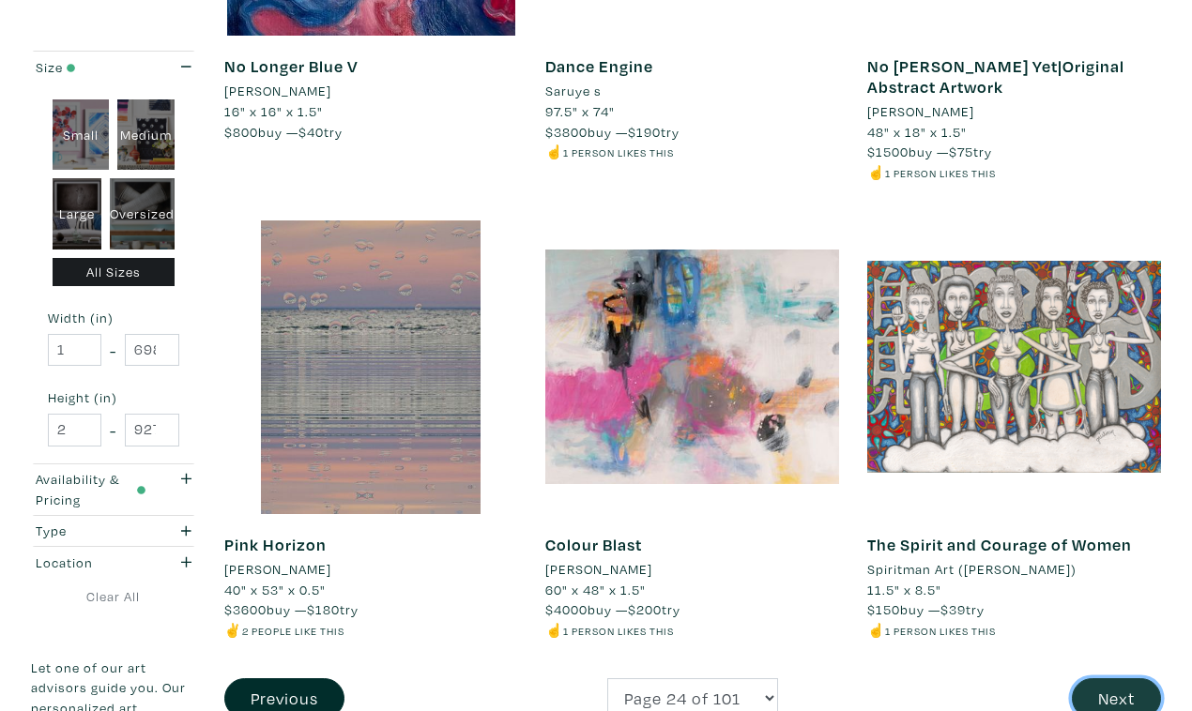
click at [1125, 678] on button "Next" at bounding box center [1115, 698] width 89 height 40
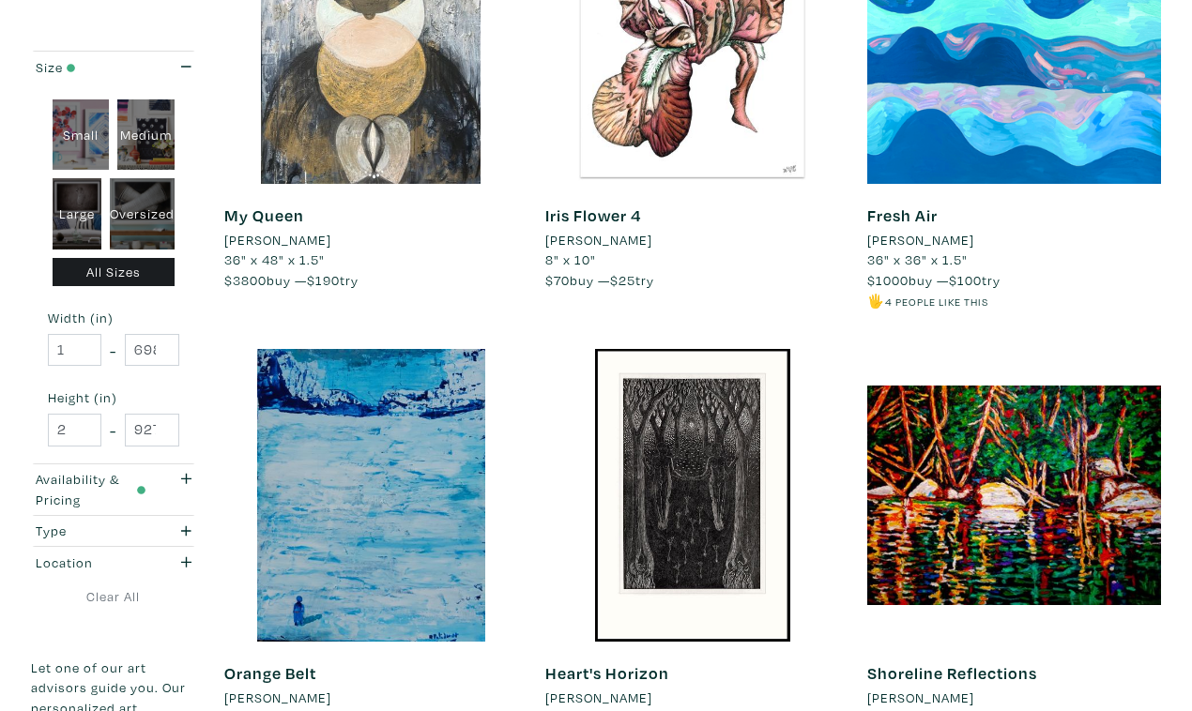
scroll to position [3221, 0]
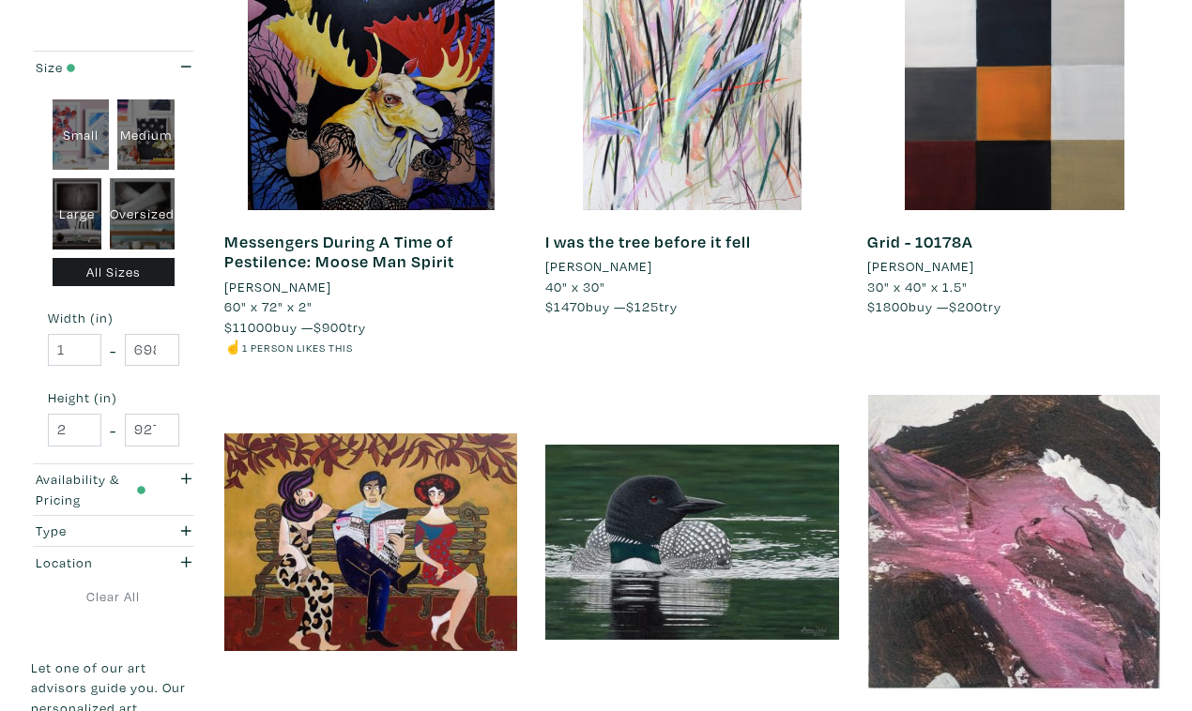
scroll to position [3230, 0]
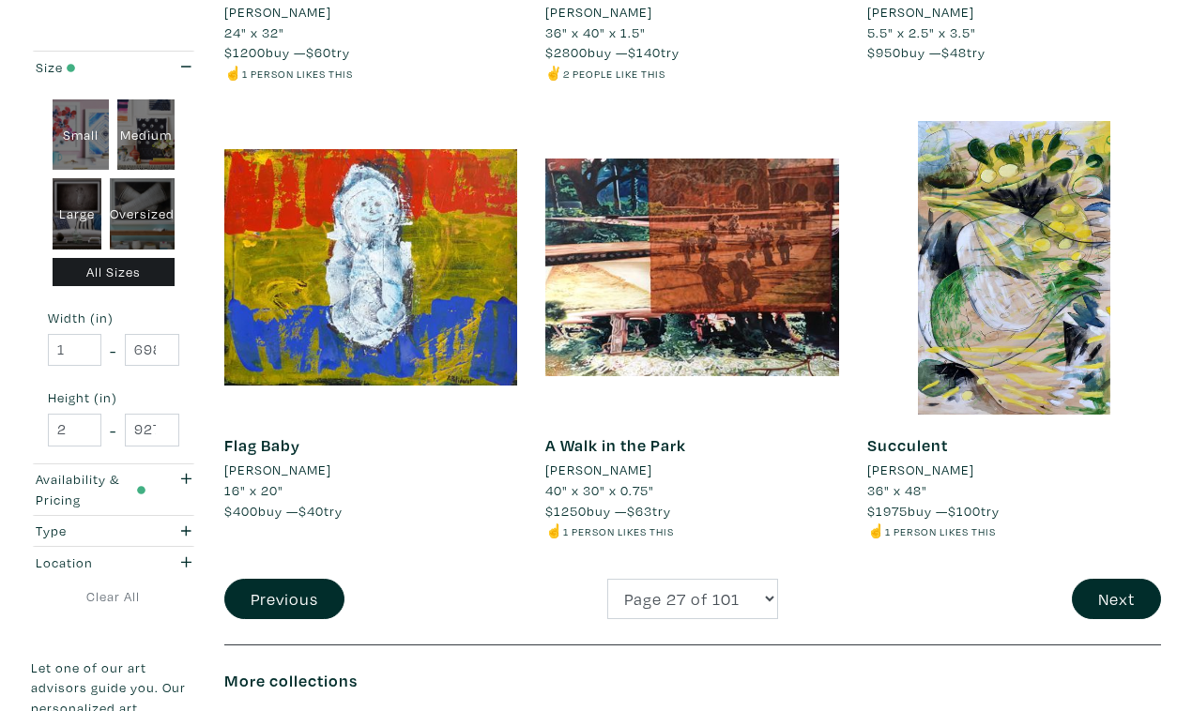
scroll to position [3428, 0]
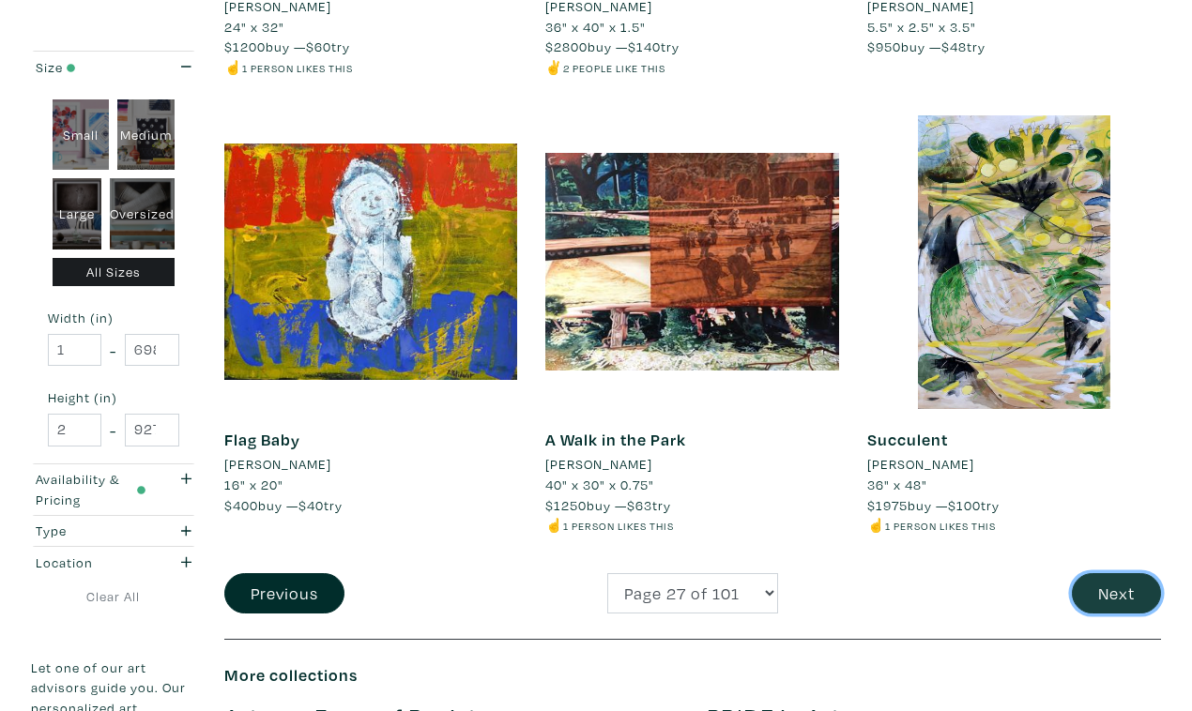
click at [1126, 573] on button "Next" at bounding box center [1115, 593] width 89 height 40
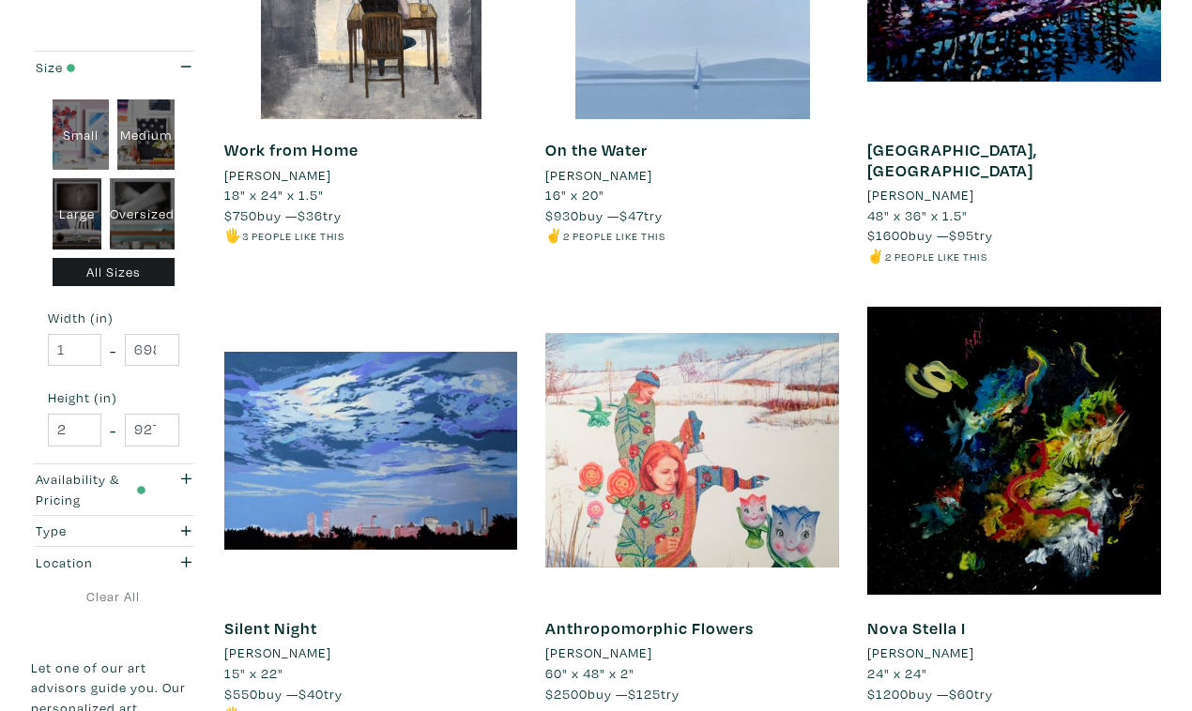
scroll to position [3343, 0]
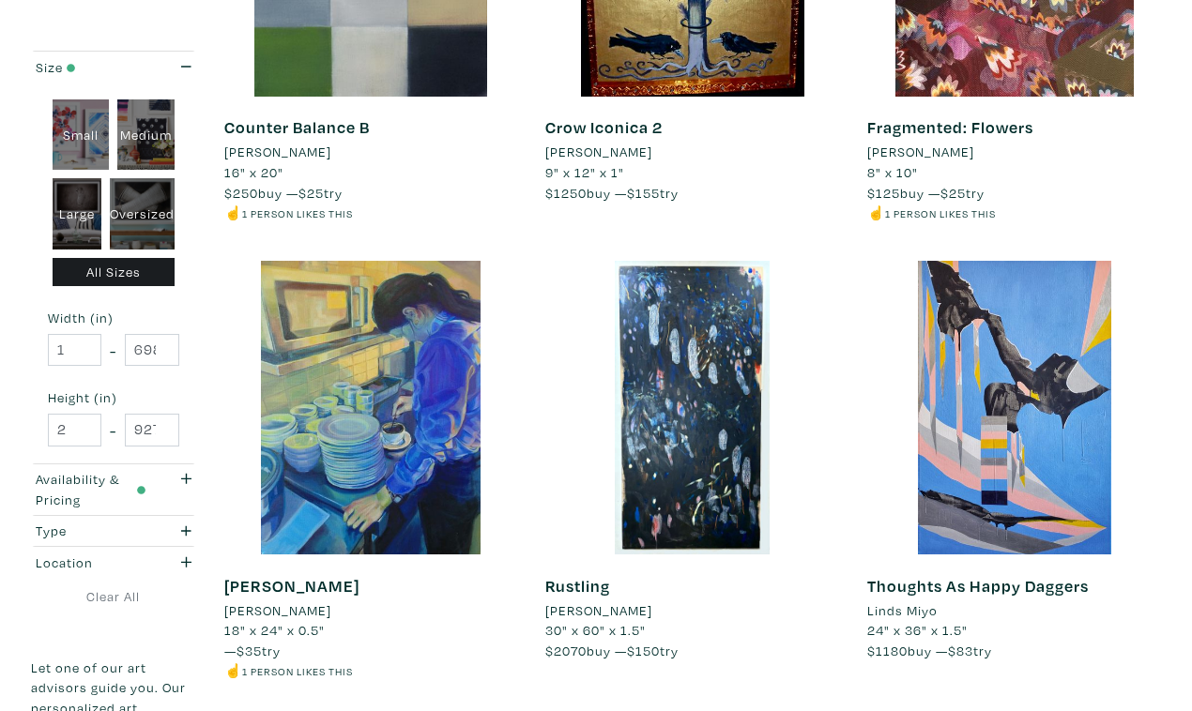
scroll to position [3338, 0]
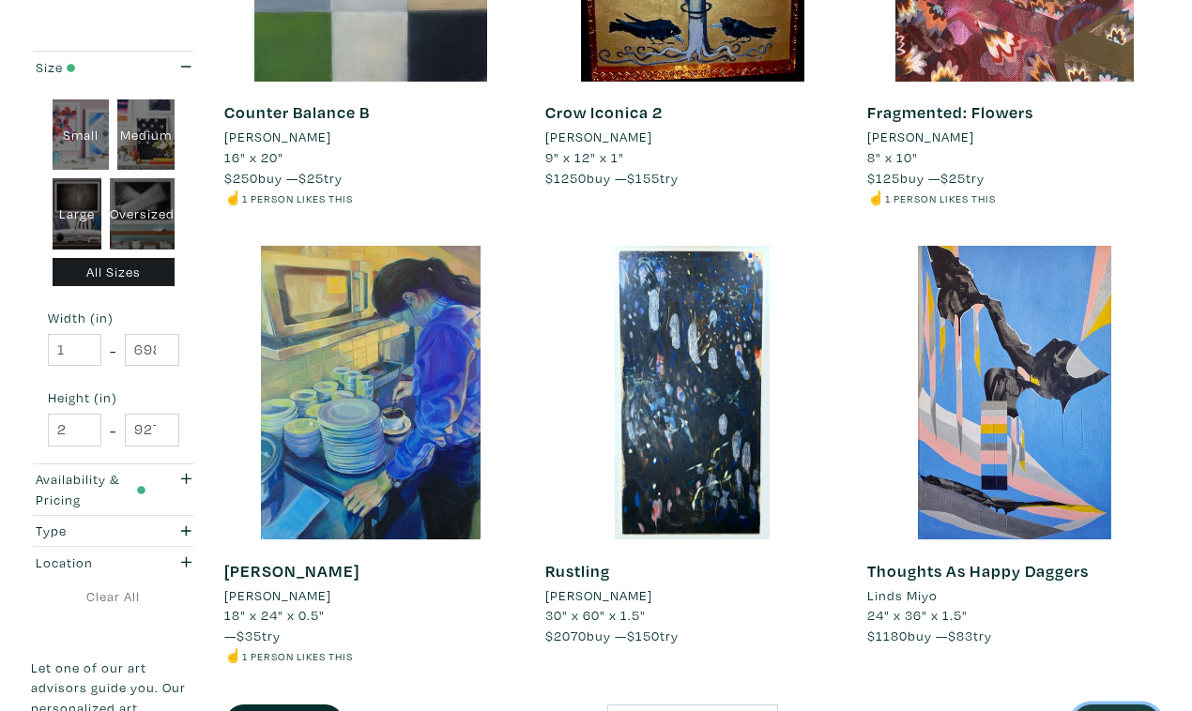
click at [1127, 705] on button "Next" at bounding box center [1115, 725] width 89 height 40
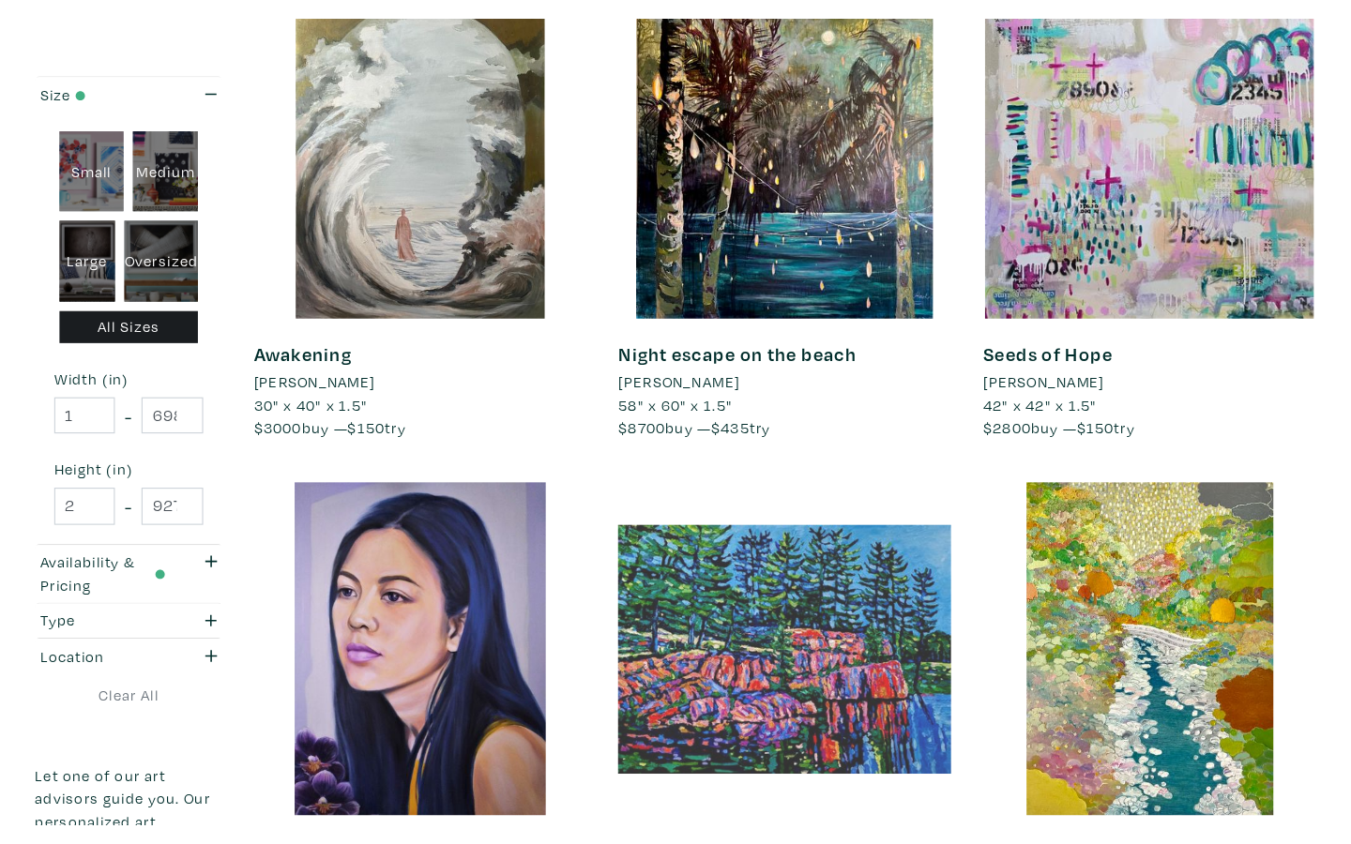
scroll to position [3173, 0]
